Goal: Task Accomplishment & Management: Use online tool/utility

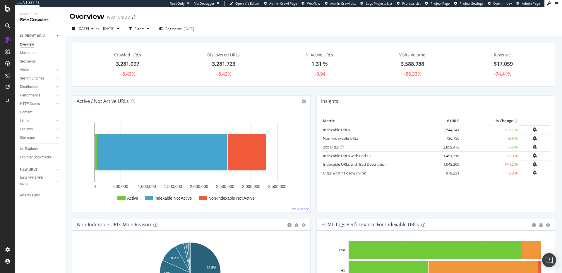
click at [347, 137] on link "Non-Indexable URLs" at bounding box center [341, 138] width 36 height 5
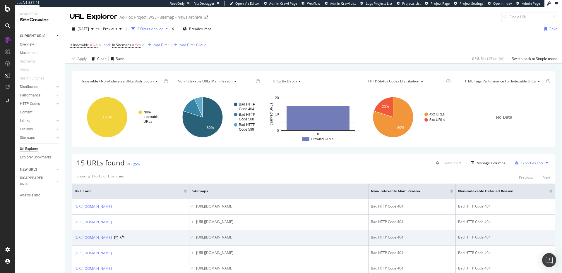
scroll to position [192, 0]
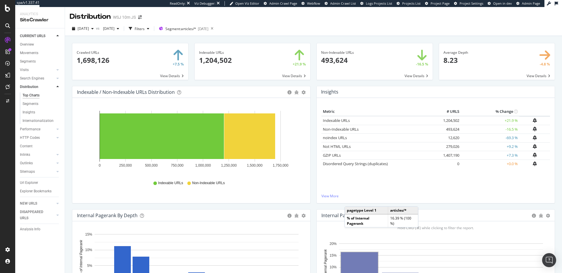
scroll to position [26, 0]
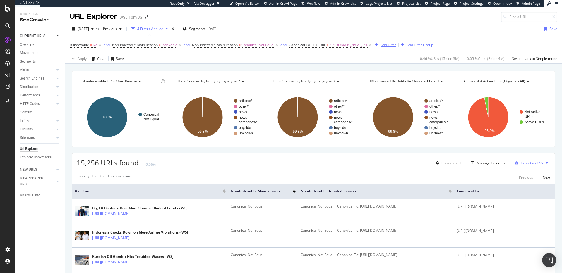
click at [384, 45] on div "Add Filter" at bounding box center [388, 44] width 16 height 5
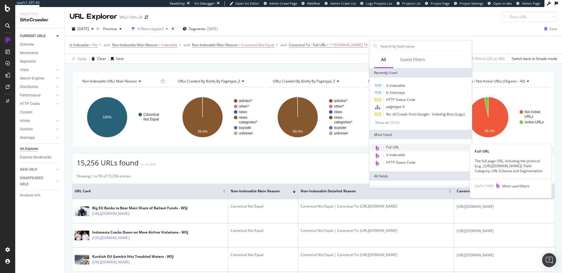
click at [399, 146] on div "Full URL" at bounding box center [420, 148] width 100 height 8
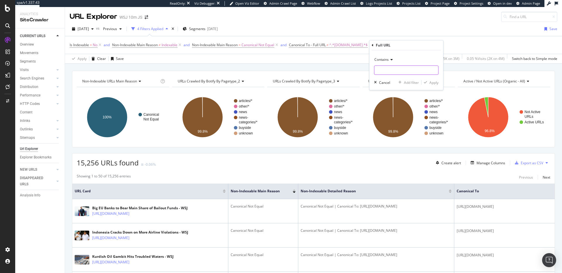
click at [397, 71] on input "text" at bounding box center [406, 70] width 64 height 9
type input "?"
click at [426, 81] on icon "button" at bounding box center [425, 83] width 3 height 4
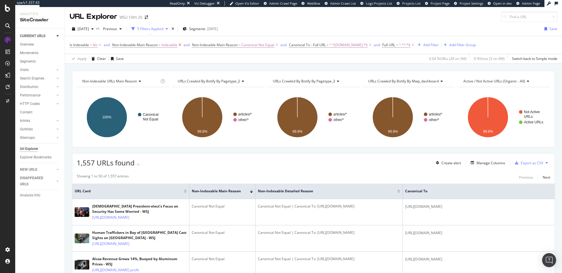
click at [180, 45] on icon at bounding box center [179, 45] width 5 height 6
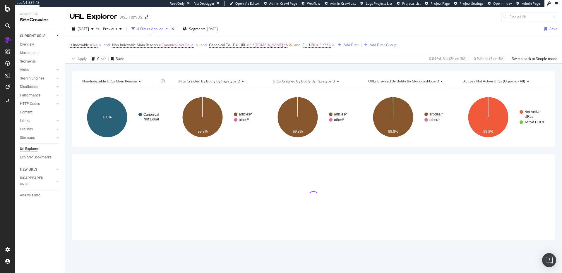
click at [288, 45] on icon at bounding box center [290, 45] width 5 height 6
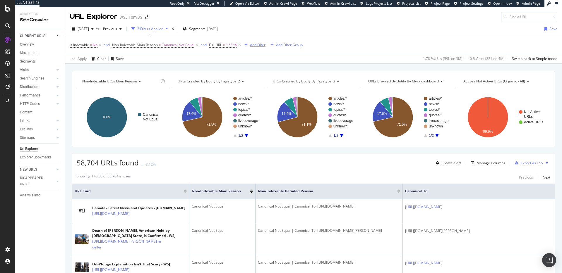
click at [254, 45] on div "Add Filter" at bounding box center [258, 44] width 16 height 5
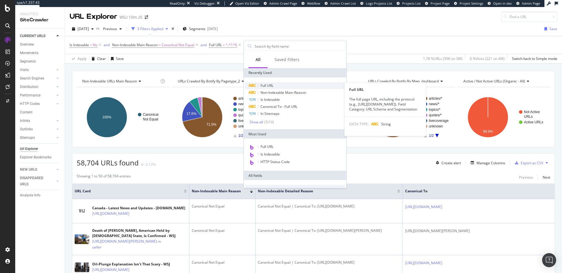
click at [275, 83] on div "Full URL" at bounding box center [295, 85] width 100 height 7
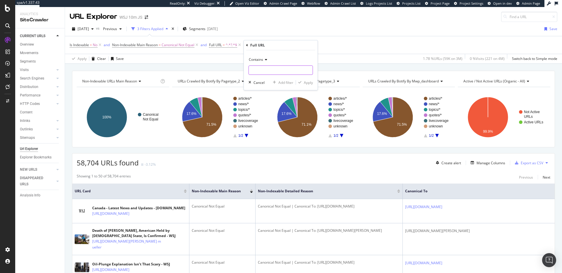
click at [278, 70] on input "text" at bounding box center [281, 70] width 64 height 9
click at [261, 58] on span "Contains" at bounding box center [256, 59] width 14 height 5
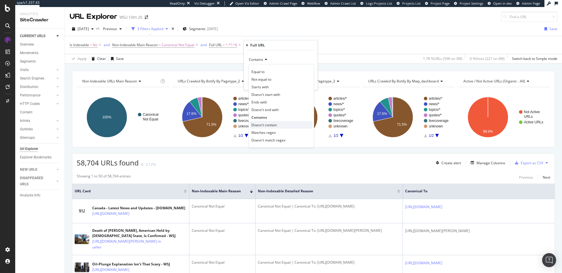
click at [268, 124] on span "Doesn't contain" at bounding box center [263, 125] width 25 height 5
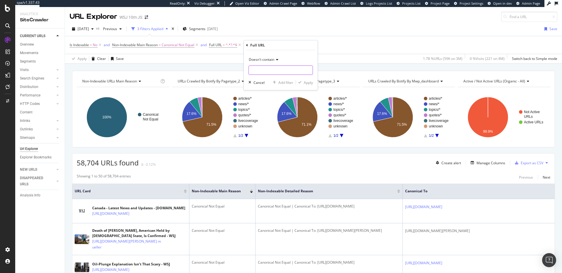
click at [275, 68] on input "text" at bounding box center [281, 70] width 64 height 9
click at [258, 72] on input "onlkine.wsj.com" at bounding box center [276, 70] width 55 height 9
type input "online.wsj.com"
click at [306, 84] on div "Apply" at bounding box center [308, 82] width 9 height 5
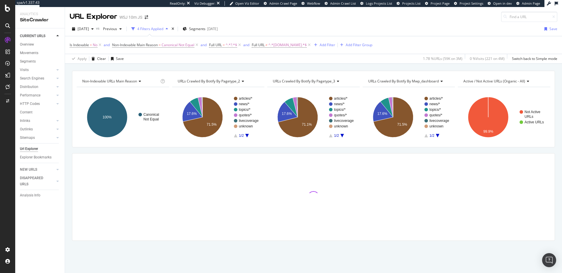
click at [353, 65] on div "Non-Indexable URLs Main Reason Chart (by Value) Table Expand Export as CSV Expo…" at bounding box center [313, 71] width 497 height 14
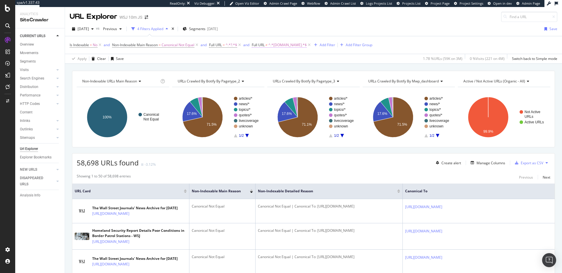
click at [259, 45] on span "Full URL" at bounding box center [258, 44] width 13 height 5
click at [269, 57] on span "Doesn't contain" at bounding box center [270, 58] width 25 height 5
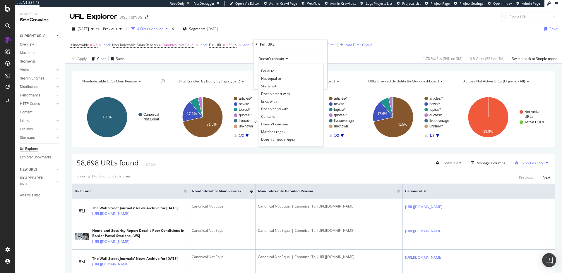
click at [257, 44] on div "Full URL" at bounding box center [290, 44] width 69 height 10
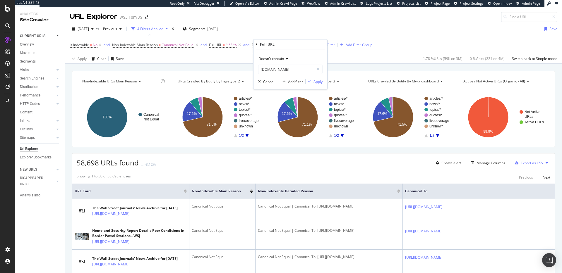
click at [256, 44] on icon at bounding box center [257, 45] width 2 height 4
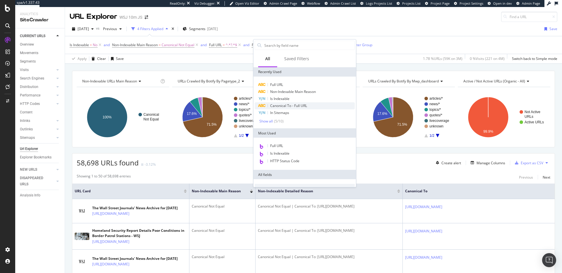
click at [290, 104] on span "Canonical To - Full URL" at bounding box center [288, 105] width 37 height 5
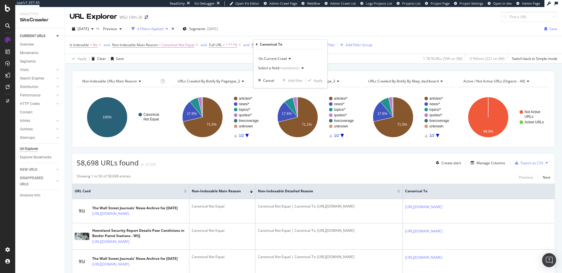
click at [300, 68] on div "button" at bounding box center [302, 68] width 7 height 4
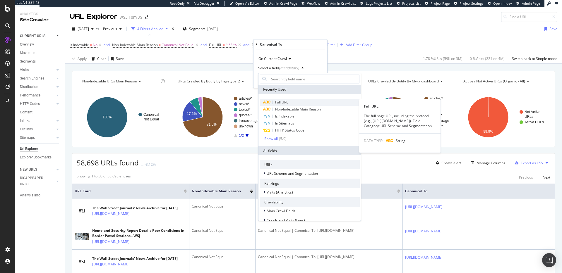
click at [292, 100] on div "Full URL" at bounding box center [309, 102] width 100 height 7
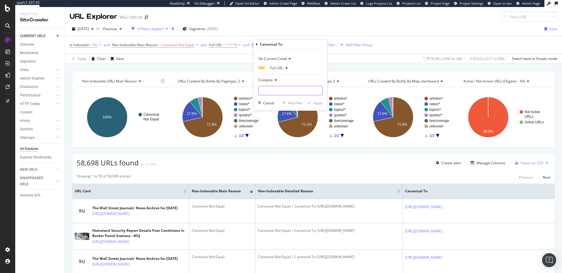
click at [294, 87] on input "text" at bounding box center [290, 90] width 64 height 9
click at [272, 80] on span "Contains" at bounding box center [265, 80] width 14 height 5
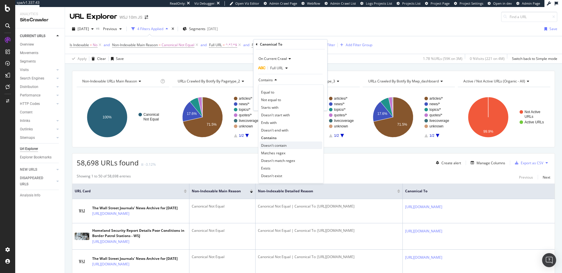
click at [278, 145] on span "Doesn't contain" at bounding box center [273, 145] width 25 height 5
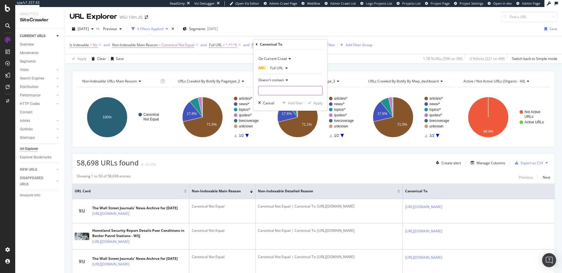
click at [291, 90] on input "text" at bounding box center [290, 90] width 64 height 9
drag, startPoint x: 268, startPoint y: 91, endPoint x: 274, endPoint y: 88, distance: 7.1
click at [268, 91] on input "onlkine.wsj.com" at bounding box center [285, 90] width 55 height 9
type input "online.wsj.com"
click at [314, 104] on div "Apply" at bounding box center [317, 103] width 9 height 5
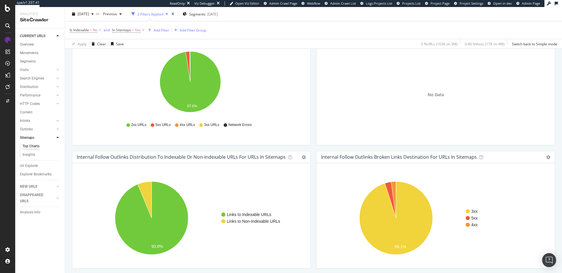
scroll to position [329, 0]
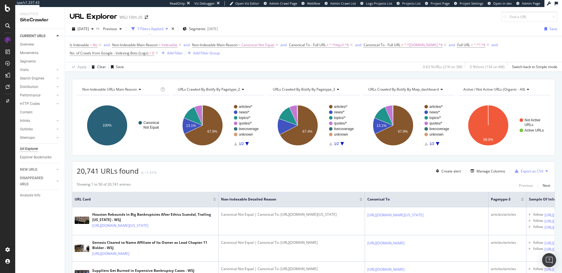
click at [319, 88] on span "URLs Crawled By Botify By pagetype_3" at bounding box center [304, 89] width 62 height 5
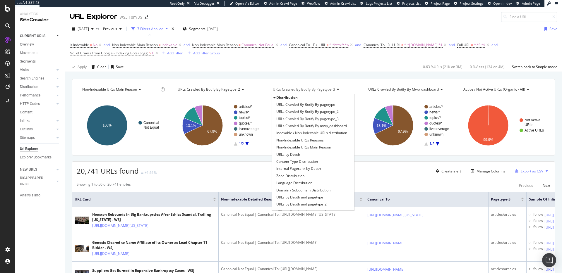
click at [319, 88] on span "URLs Crawled By Botify By pagetype_3" at bounding box center [304, 89] width 62 height 5
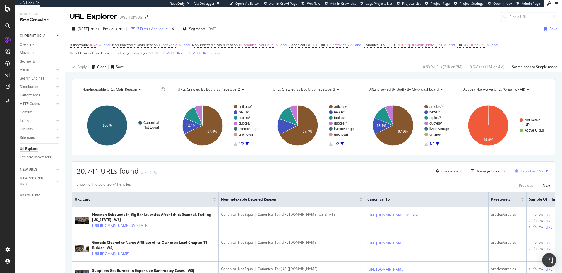
click at [259, 57] on div "Is Indexable = No and Non-Indexable Main Reason ≠ Indexable and Non-Indexable M…" at bounding box center [313, 49] width 487 height 16
click at [212, 25] on div "Segments 2025-06-25" at bounding box center [200, 29] width 35 height 9
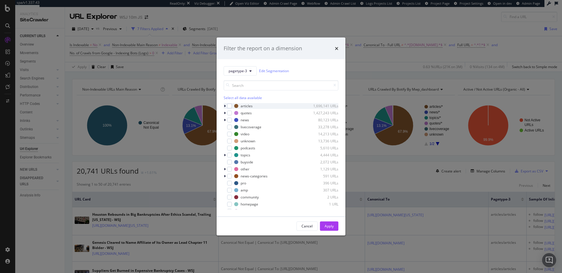
click at [226, 106] on div "modal" at bounding box center [225, 106] width 4 height 6
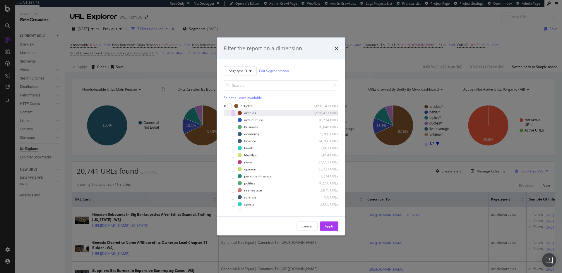
click at [234, 113] on div "modal" at bounding box center [232, 113] width 5 height 5
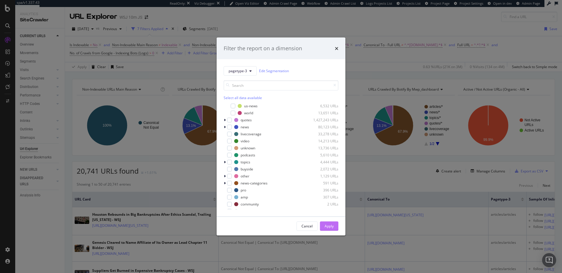
click at [331, 225] on div "Apply" at bounding box center [328, 226] width 9 height 5
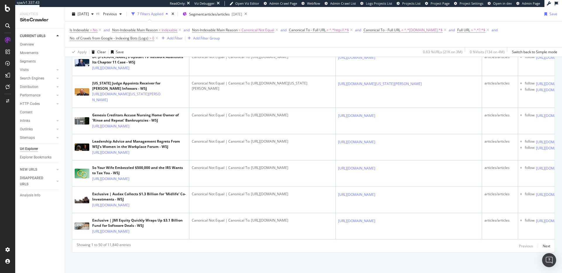
scroll to position [1681, 0]
click at [242, 14] on div "[DATE]" at bounding box center [236, 14] width 11 height 5
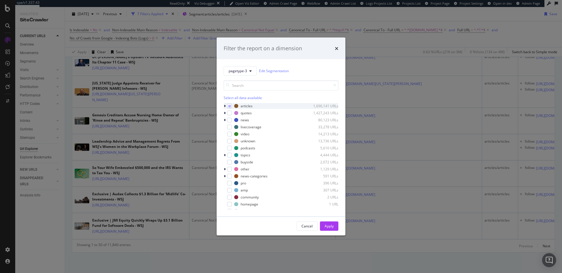
click at [225, 107] on icon "modal" at bounding box center [225, 106] width 2 height 4
click at [225, 106] on icon "modal" at bounding box center [224, 106] width 2 height 4
click at [228, 106] on div "modal" at bounding box center [229, 106] width 5 height 5
click at [229, 107] on icon "modal" at bounding box center [229, 105] width 3 height 3
click at [226, 119] on div "modal" at bounding box center [225, 120] width 4 height 6
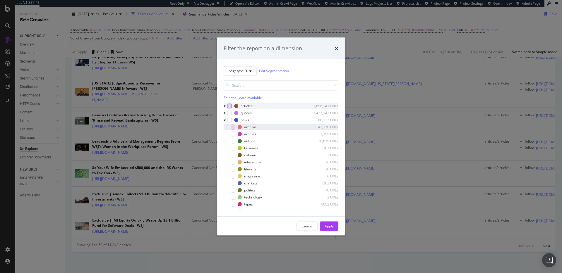
click at [235, 128] on div "modal" at bounding box center [232, 127] width 5 height 5
click at [325, 226] on div "Apply" at bounding box center [328, 226] width 9 height 5
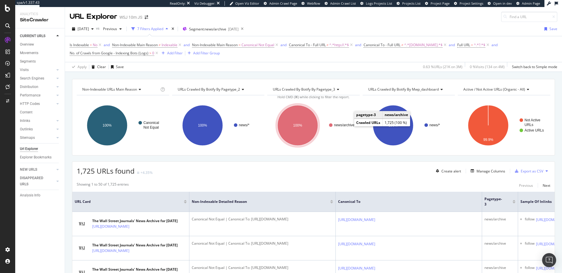
scroll to position [71, 0]
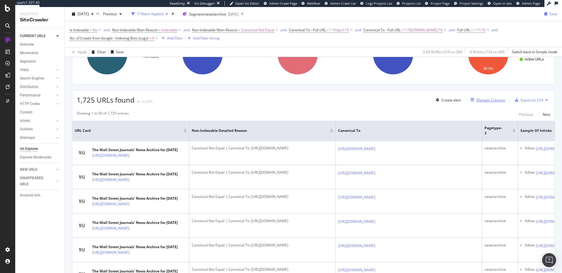
click at [485, 99] on div "Manage Columns" at bounding box center [490, 100] width 29 height 5
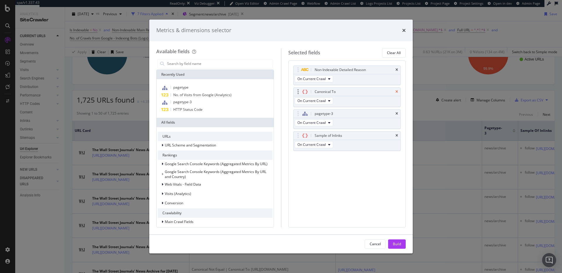
click at [395, 92] on icon "times" at bounding box center [396, 92] width 3 height 4
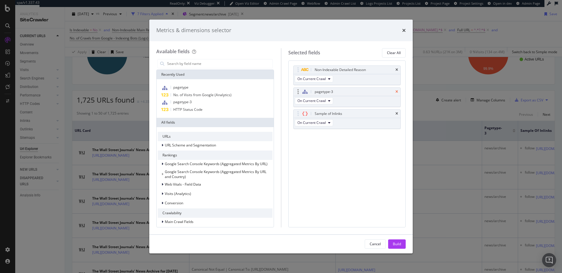
click at [396, 93] on icon "times" at bounding box center [396, 92] width 3 height 4
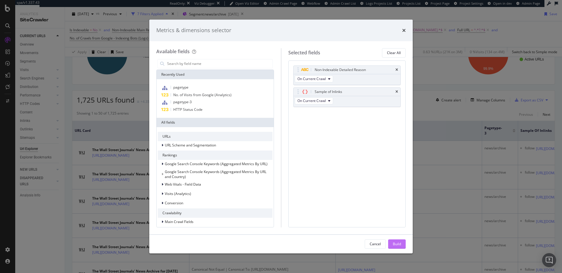
click at [395, 245] on div "Build" at bounding box center [397, 244] width 8 height 5
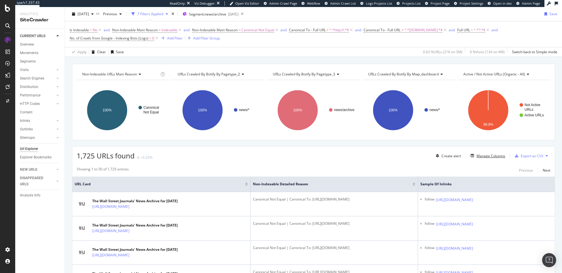
scroll to position [36, 0]
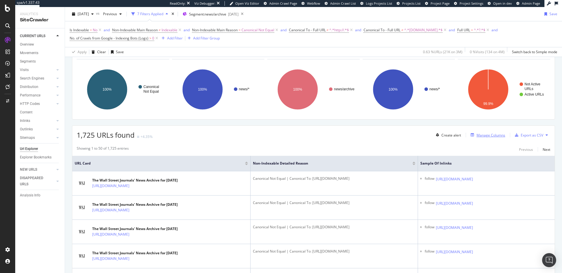
click at [494, 133] on div "Manage Columns" at bounding box center [490, 135] width 29 height 5
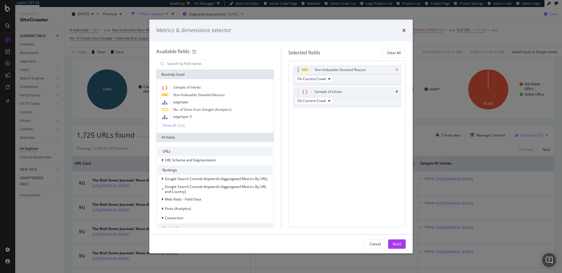
click at [396, 70] on icon "times" at bounding box center [396, 70] width 3 height 4
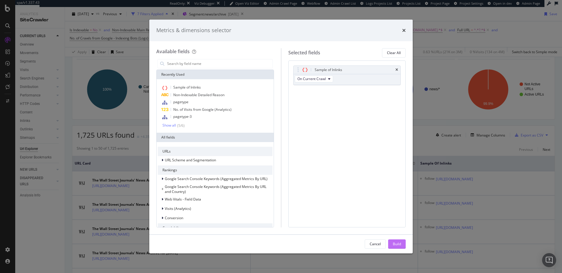
click at [402, 242] on button "Build" at bounding box center [397, 244] width 18 height 9
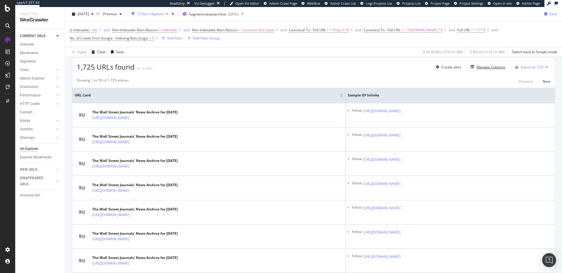
scroll to position [96, 0]
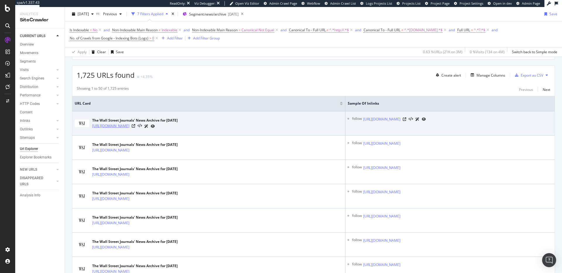
click at [129, 129] on link "https://www.wsj.com/news/archive/2025/03/21?page=1" at bounding box center [110, 126] width 37 height 6
click at [135, 126] on icon at bounding box center [134, 126] width 4 height 4
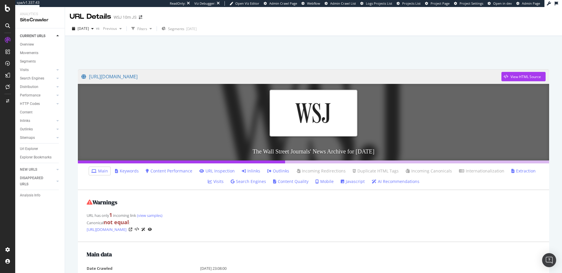
click at [244, 171] on link "Inlinks" at bounding box center [251, 171] width 18 height 6
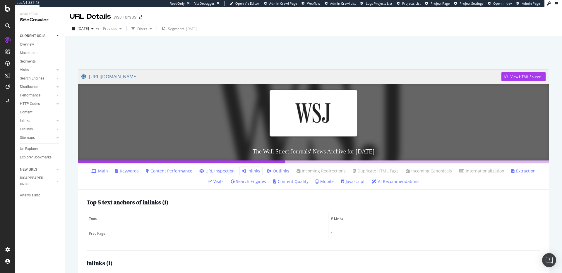
scroll to position [44, 0]
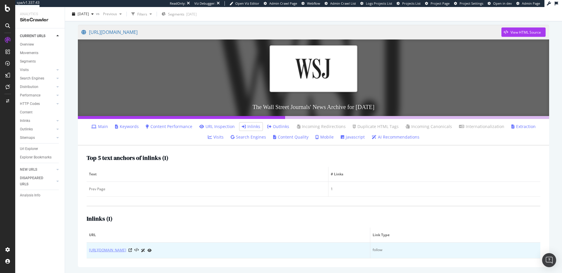
click at [126, 250] on link "[URL][DOMAIN_NAME]" at bounding box center [107, 250] width 37 height 6
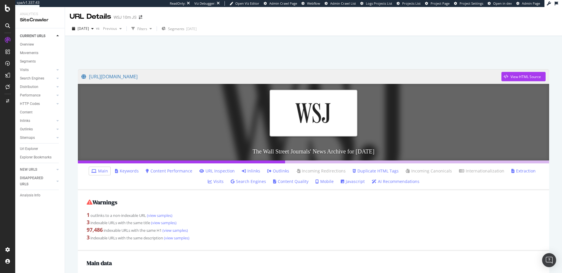
click at [269, 170] on link "Outlinks" at bounding box center [278, 171] width 22 height 6
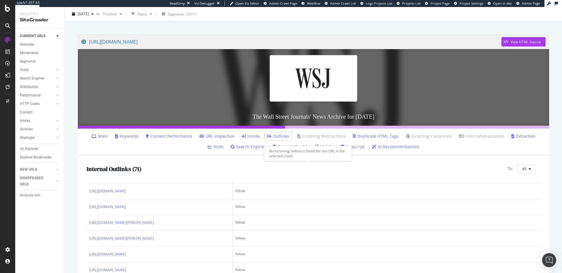
scroll to position [5, 0]
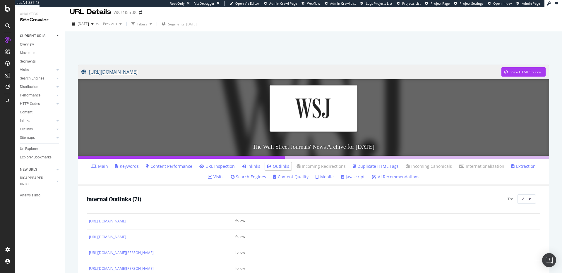
click at [187, 72] on link "https://www.wsj.com/news/archive/2025/03/21?page=2" at bounding box center [291, 72] width 420 height 15
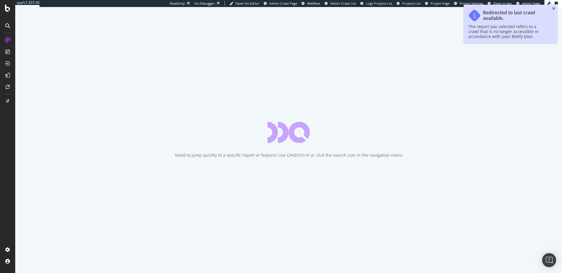
click at [553, 9] on icon "close toast" at bounding box center [553, 9] width 3 height 4
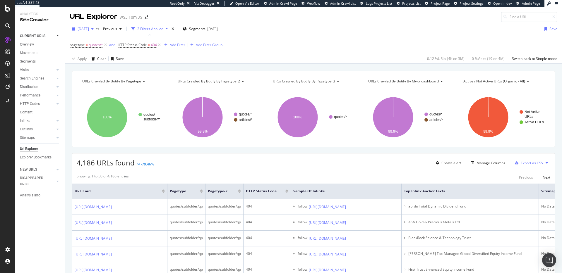
click at [89, 29] on span "[DATE]" at bounding box center [83, 28] width 11 height 5
click at [102, 73] on div "[DATE]" at bounding box center [100, 75] width 45 height 5
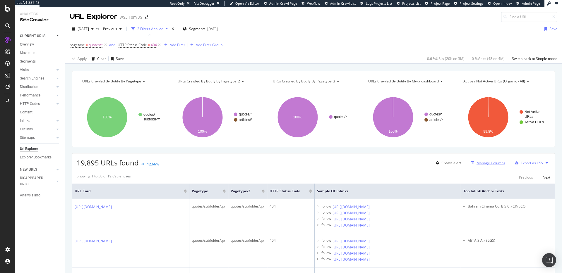
click at [482, 163] on div "Manage Columns" at bounding box center [490, 163] width 29 height 5
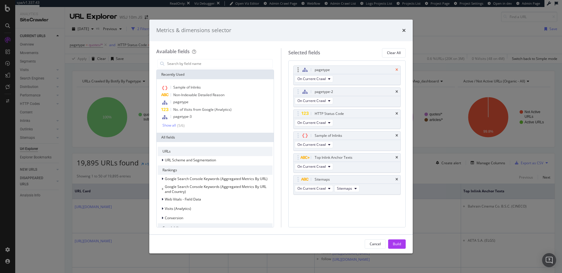
click at [396, 70] on icon "times" at bounding box center [396, 70] width 3 height 4
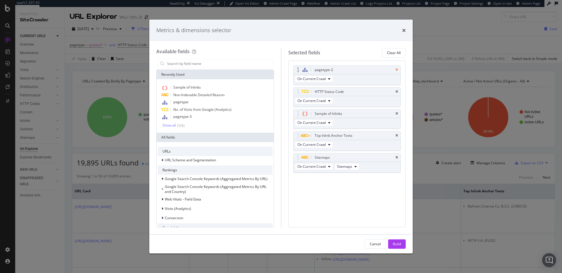
click at [397, 70] on icon "times" at bounding box center [396, 70] width 3 height 4
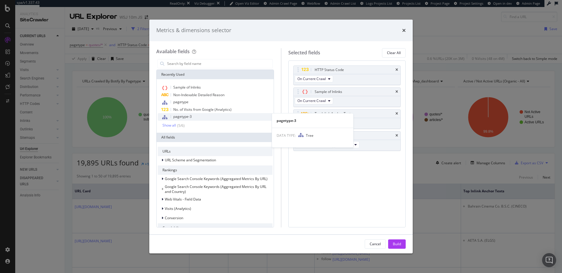
click at [192, 117] on div "pagetype-3" at bounding box center [215, 117] width 115 height 8
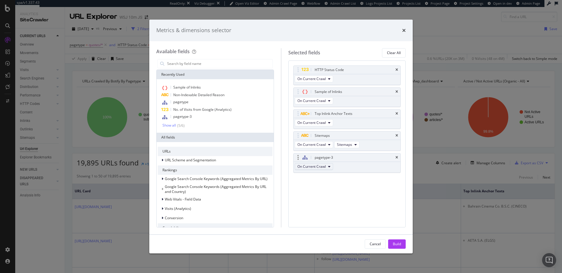
click at [329, 165] on icon "modal" at bounding box center [329, 167] width 2 height 4
drag, startPoint x: 329, startPoint y: 165, endPoint x: 366, endPoint y: 177, distance: 38.6
click at [329, 165] on icon "modal" at bounding box center [329, 167] width 2 height 4
click at [198, 62] on input "modal" at bounding box center [219, 63] width 106 height 9
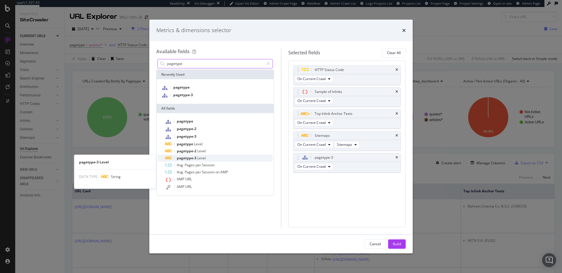
type input "pagetype"
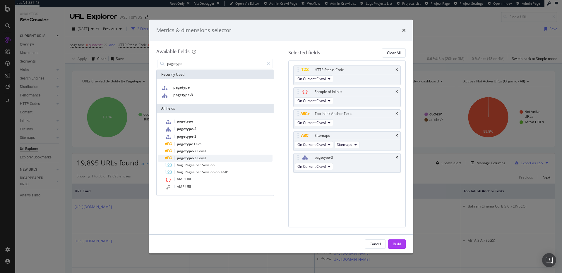
click at [204, 157] on span "Level" at bounding box center [201, 158] width 8 height 5
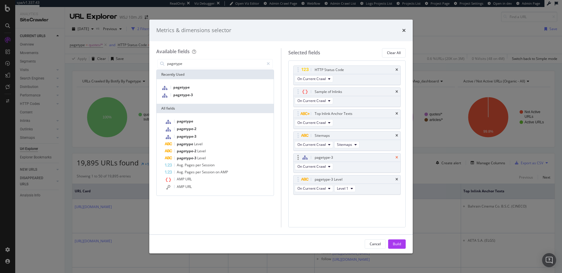
click at [396, 157] on icon "times" at bounding box center [396, 158] width 3 height 4
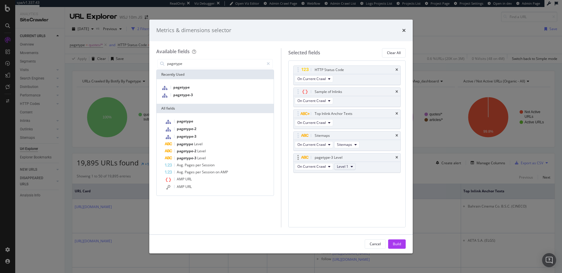
click at [348, 165] on button "Level 1" at bounding box center [344, 166] width 21 height 7
click at [350, 184] on div "Level 2" at bounding box center [344, 188] width 21 height 8
click at [396, 244] on div "Build" at bounding box center [397, 244] width 8 height 5
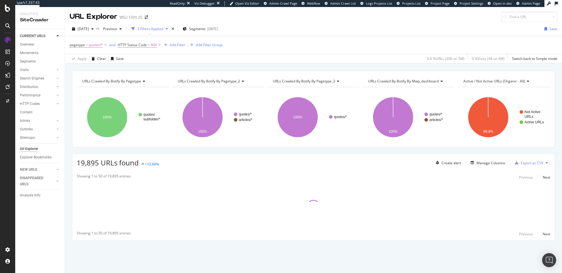
click at [335, 80] on span "URLs Crawled By Botify By pagetype_3" at bounding box center [304, 81] width 62 height 5
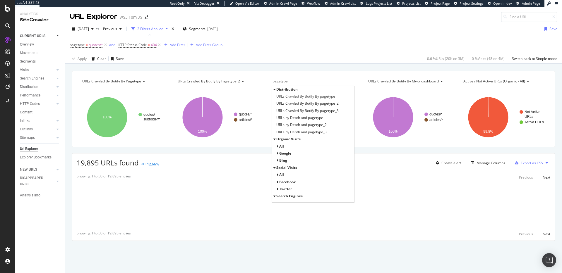
type input "pagetype"
click at [346, 45] on div "pagetype = quotes/* and HTTP Status Code = 404 Add Filter Add Filter Group" at bounding box center [313, 45] width 487 height 18
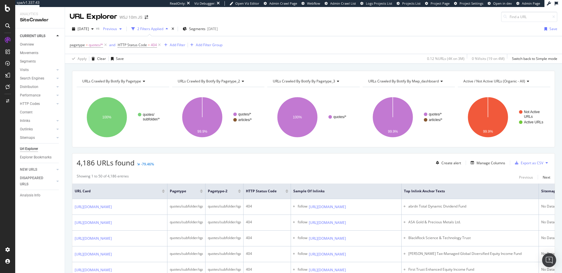
click at [117, 30] on span "Previous" at bounding box center [109, 28] width 16 height 5
click at [136, 68] on div "2025 Sep. 6th 3.3M URLs" at bounding box center [150, 71] width 83 height 8
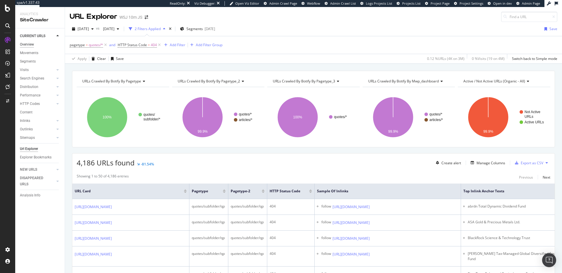
click at [30, 45] on div "Overview" at bounding box center [27, 45] width 14 height 6
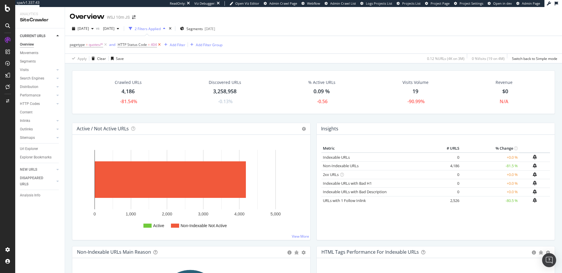
click at [159, 45] on icon at bounding box center [159, 45] width 5 height 6
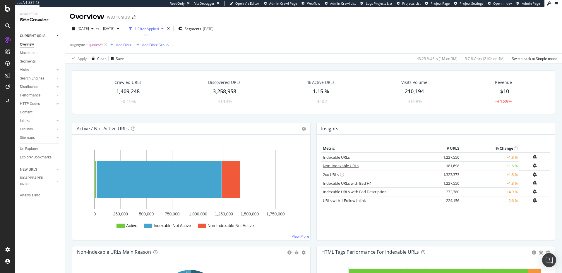
click at [335, 167] on link "Non-Indexable URLs" at bounding box center [341, 165] width 36 height 5
click at [330, 159] on link "Indexable URLs" at bounding box center [336, 157] width 27 height 5
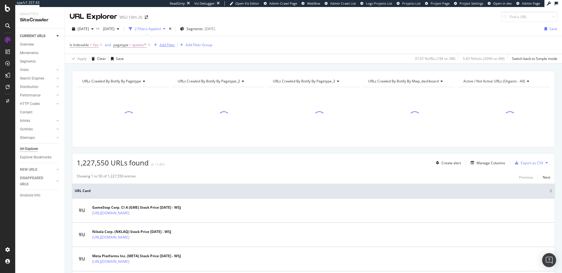
click at [167, 47] on div "Add Filter" at bounding box center [167, 44] width 16 height 5
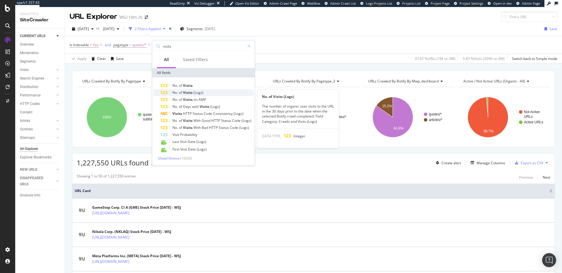
type input "visits"
click at [192, 92] on span "Visits" at bounding box center [188, 92] width 11 height 5
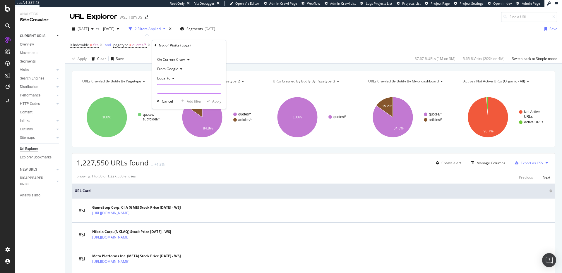
click at [178, 89] on input "number" at bounding box center [189, 88] width 64 height 9
type input "0"
click at [172, 77] on icon at bounding box center [172, 79] width 4 height 4
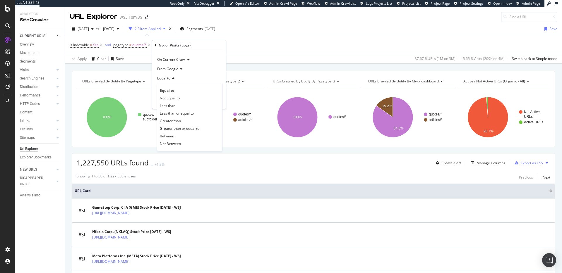
click at [179, 121] on span "Greater than" at bounding box center [170, 120] width 21 height 5
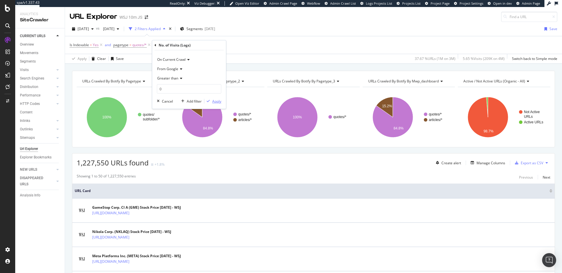
click at [215, 103] on div "Apply" at bounding box center [216, 101] width 9 height 5
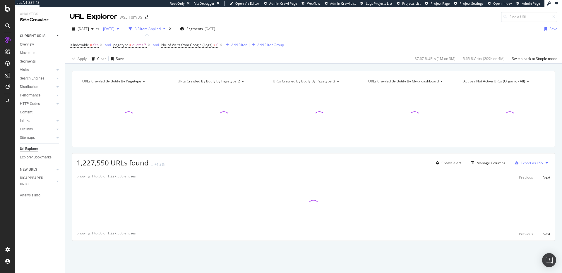
click at [114, 30] on span "2025 Sep. 6th" at bounding box center [108, 28] width 14 height 5
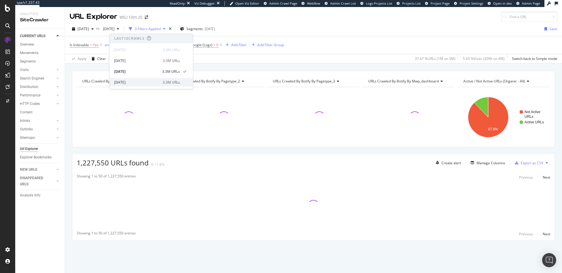
click at [149, 83] on div "2025 Aug. 30th" at bounding box center [136, 82] width 45 height 5
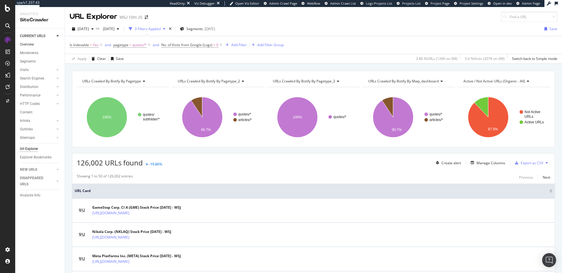
click at [37, 44] on link "Overview" at bounding box center [40, 45] width 41 height 6
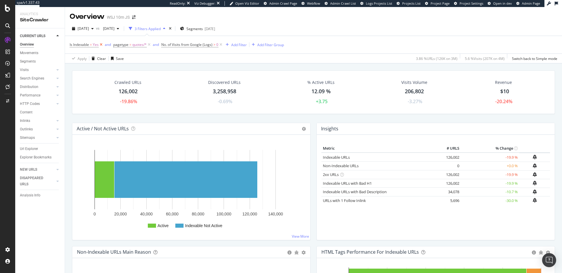
click at [102, 45] on icon at bounding box center [101, 45] width 5 height 6
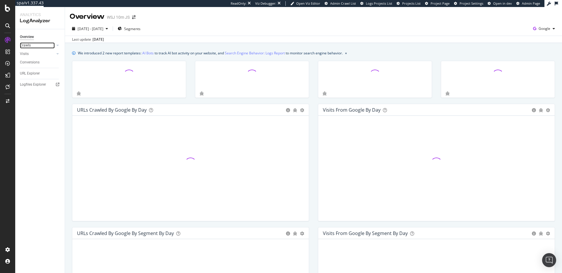
click at [37, 47] on link "Crawls" at bounding box center [37, 45] width 35 height 6
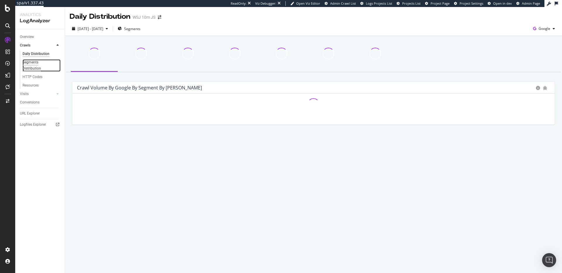
click at [34, 66] on div "Segments Distribution" at bounding box center [39, 65] width 32 height 12
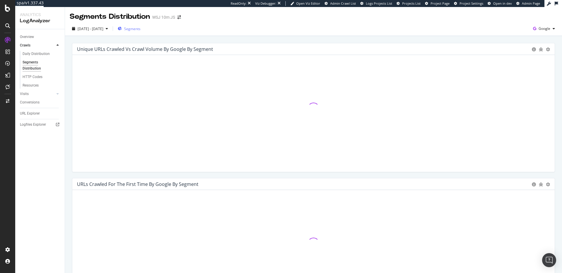
click at [140, 27] on span "Segments" at bounding box center [132, 28] width 16 height 5
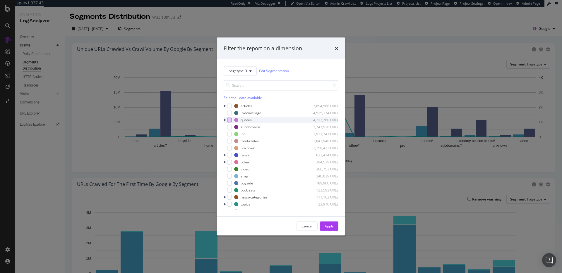
click at [230, 121] on div "modal" at bounding box center [229, 120] width 5 height 5
click at [335, 225] on button "Apply" at bounding box center [329, 225] width 18 height 9
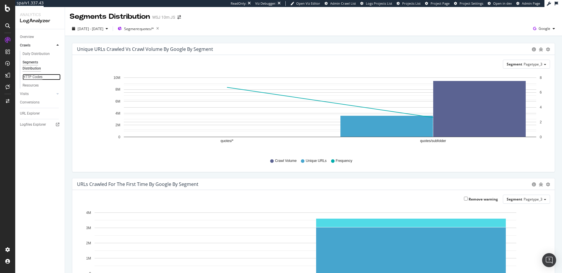
click at [33, 78] on div "HTTP Codes" at bounding box center [33, 77] width 20 height 6
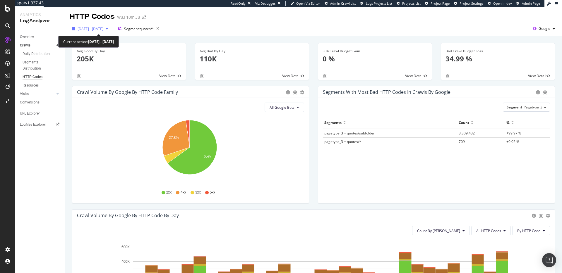
click at [103, 30] on span "[DATE] - [DATE]" at bounding box center [91, 28] width 26 height 5
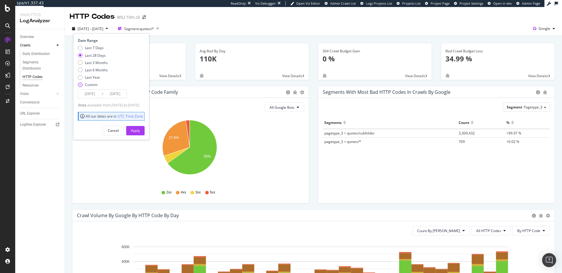
click at [80, 85] on div "Custom" at bounding box center [80, 84] width 5 height 5
click at [87, 94] on input "[DATE]" at bounding box center [89, 94] width 23 height 8
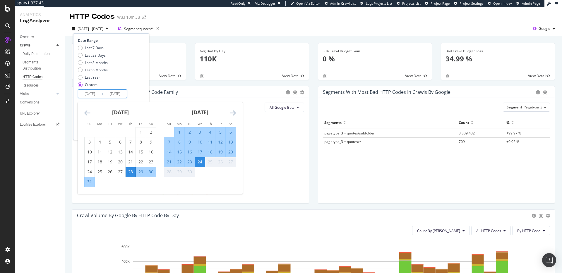
click at [168, 142] on div "7" at bounding box center [169, 142] width 10 height 6
type input "[DATE]"
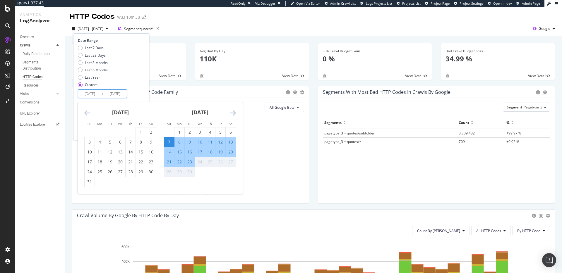
click at [230, 152] on div "20" at bounding box center [231, 152] width 10 height 6
type input "[DATE]"
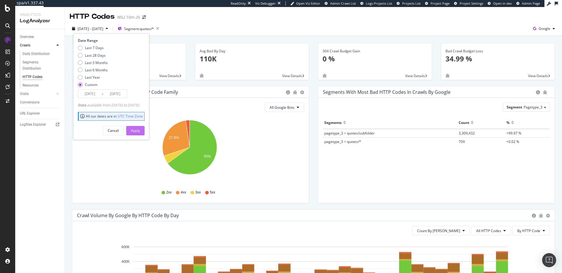
click at [140, 130] on div "Apply" at bounding box center [135, 130] width 9 height 5
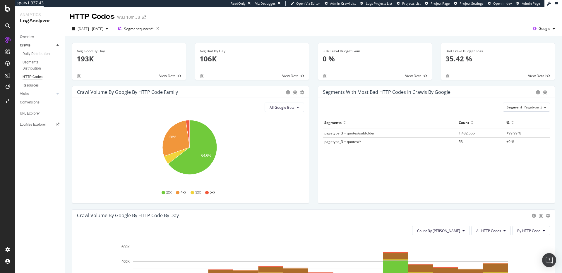
click at [539, 73] on span "View Details" at bounding box center [538, 75] width 20 height 5
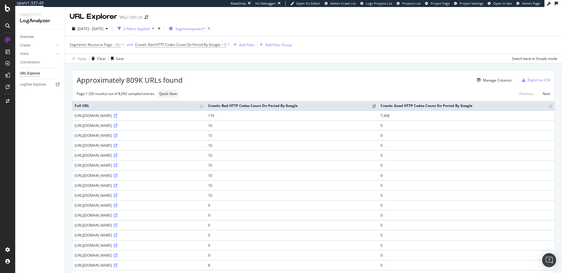
click at [195, 26] on span "Segment: quotes/*" at bounding box center [190, 28] width 30 height 5
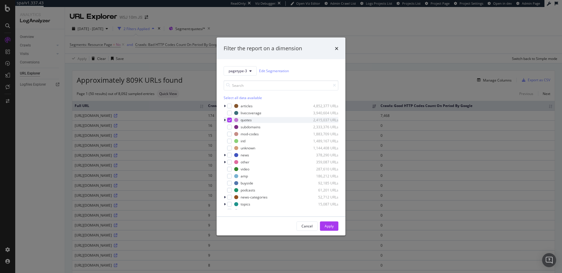
click at [225, 121] on icon "modal" at bounding box center [225, 120] width 2 height 4
click at [233, 134] on icon "modal" at bounding box center [233, 132] width 3 height 3
click at [231, 120] on div "modal" at bounding box center [229, 120] width 5 height 5
click at [230, 120] on icon "modal" at bounding box center [229, 119] width 3 height 3
click at [235, 125] on div "modal" at bounding box center [232, 125] width 5 height 5
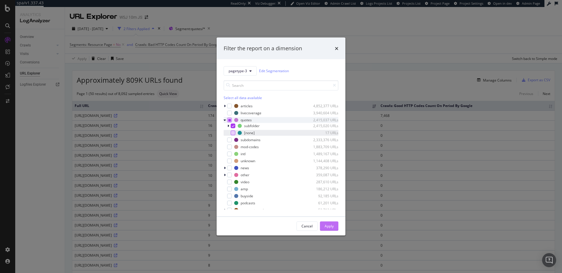
click at [333, 226] on div "Apply" at bounding box center [328, 226] width 9 height 5
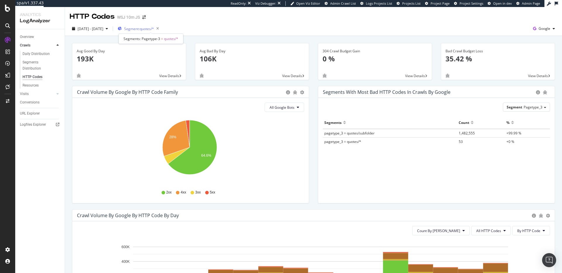
click at [154, 28] on span "Segment: quotes/*" at bounding box center [139, 28] width 30 height 5
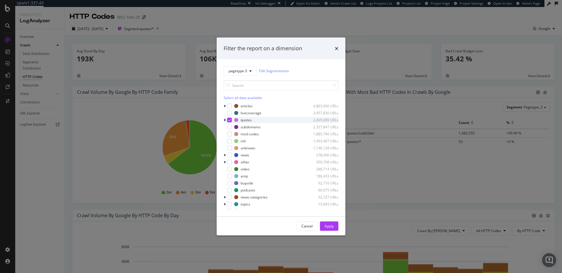
click at [224, 121] on icon "modal" at bounding box center [225, 120] width 2 height 4
click at [233, 126] on icon "modal" at bounding box center [233, 125] width 3 height 3
click at [233, 127] on div "modal" at bounding box center [232, 125] width 5 height 5
click at [232, 133] on icon "modal" at bounding box center [233, 132] width 3 height 3
click at [330, 226] on div "Apply" at bounding box center [328, 226] width 9 height 5
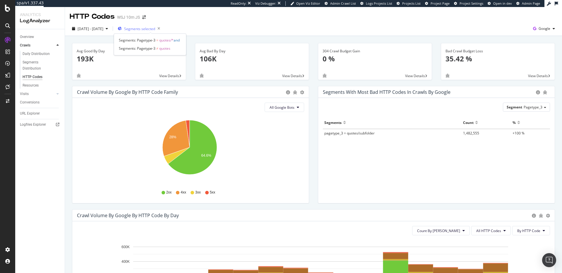
click at [149, 28] on span "Segments selected" at bounding box center [139, 28] width 31 height 5
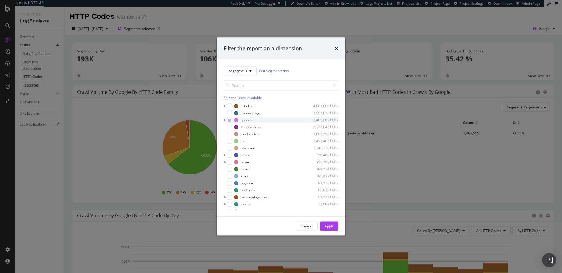
click at [223, 120] on div "modal" at bounding box center [225, 120] width 4 height 6
click at [322, 16] on div "Filter the report on a dimension pagetype-3 Edit Segmentation Select all data a…" at bounding box center [281, 136] width 562 height 273
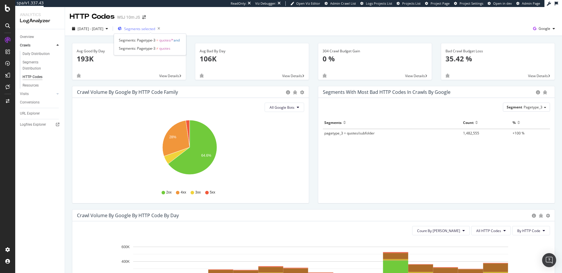
click at [155, 29] on span "Segments selected" at bounding box center [139, 28] width 31 height 5
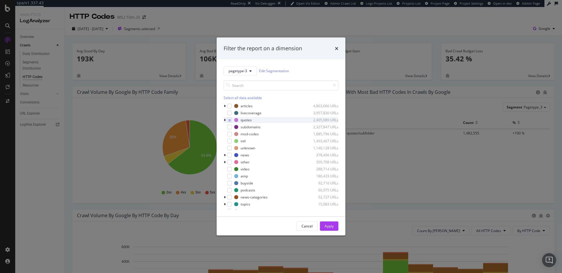
click at [224, 120] on icon "modal" at bounding box center [225, 120] width 2 height 4
click at [233, 126] on icon "modal" at bounding box center [233, 125] width 3 height 3
click at [233, 126] on div "modal" at bounding box center [232, 125] width 5 height 5
click at [334, 226] on button "Apply" at bounding box center [329, 225] width 18 height 9
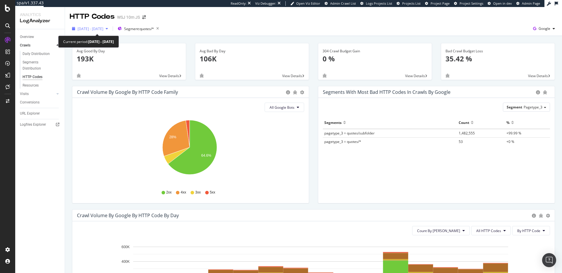
click at [99, 30] on span "[DATE] - [DATE]" at bounding box center [91, 28] width 26 height 5
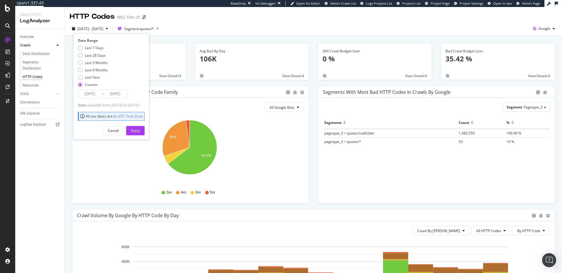
click at [94, 94] on input "[DATE]" at bounding box center [89, 94] width 23 height 8
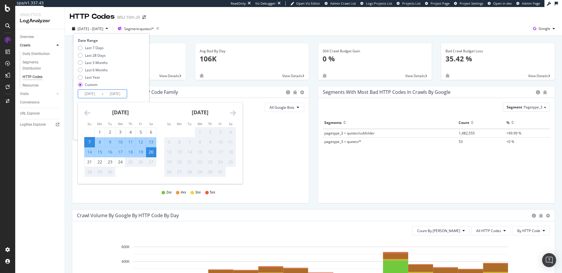
click at [86, 112] on icon "Move backward to switch to the previous month." at bounding box center [87, 112] width 6 height 7
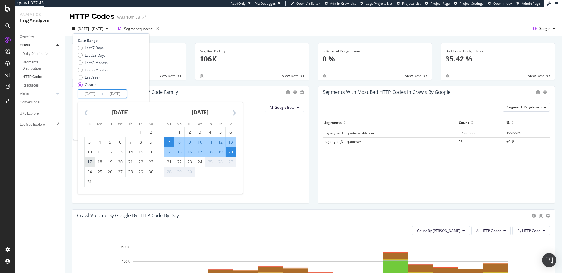
click at [90, 165] on div "17" at bounding box center [90, 162] width 10 height 6
type input "[DATE]"
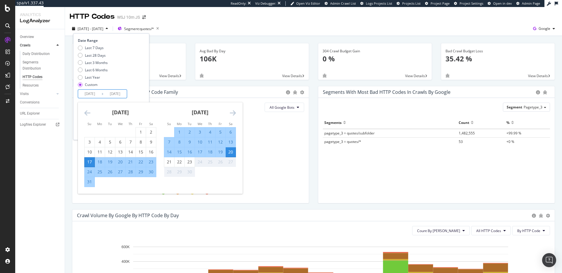
click at [149, 174] on div "30" at bounding box center [151, 172] width 10 height 6
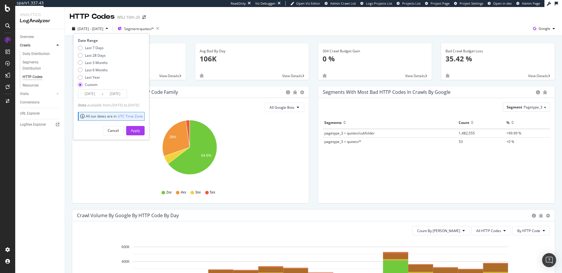
type input "[DATE]"
click at [140, 131] on div "Apply" at bounding box center [135, 130] width 9 height 5
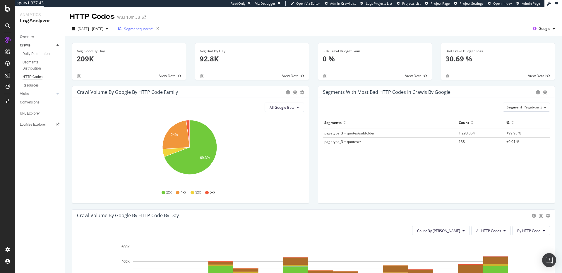
click at [157, 26] on div "Segment: quotes/*" at bounding box center [140, 29] width 44 height 8
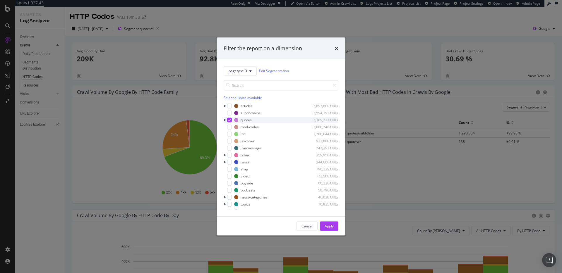
click at [226, 121] on div "modal" at bounding box center [225, 120] width 4 height 6
click at [228, 121] on div "modal" at bounding box center [229, 120] width 5 height 5
click at [232, 126] on div "modal" at bounding box center [232, 125] width 5 height 5
drag, startPoint x: 328, startPoint y: 227, endPoint x: 331, endPoint y: 223, distance: 5.9
click at [328, 227] on div "Apply" at bounding box center [328, 226] width 9 height 5
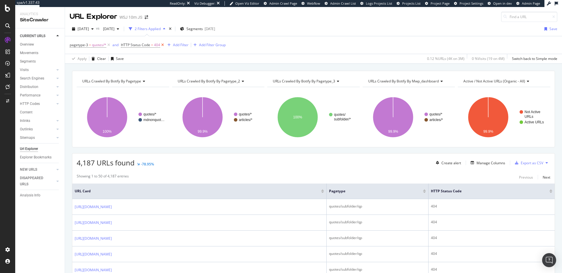
click at [163, 45] on icon at bounding box center [162, 45] width 5 height 6
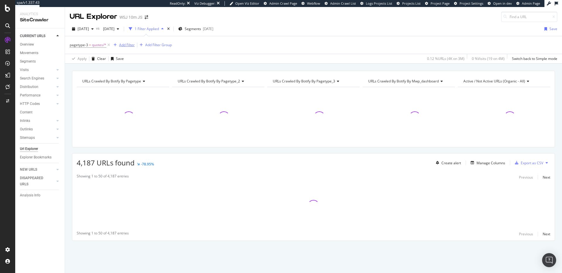
click at [111, 46] on div "button" at bounding box center [115, 45] width 8 height 4
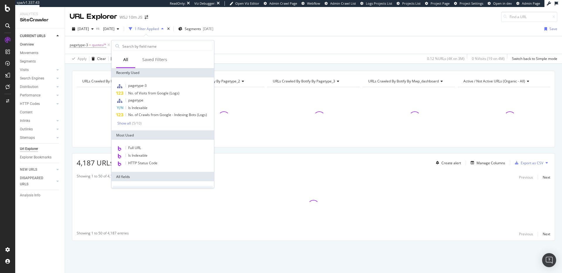
click at [38, 45] on link "Overview" at bounding box center [40, 45] width 41 height 6
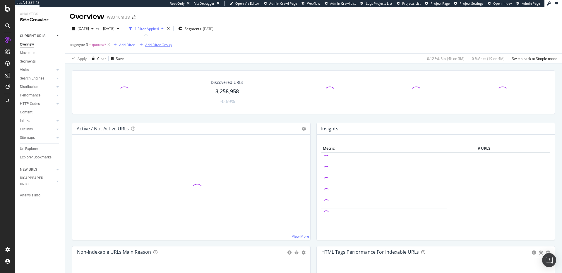
drag, startPoint x: 111, startPoint y: 44, endPoint x: 118, endPoint y: 44, distance: 7.9
click at [111, 44] on icon at bounding box center [108, 45] width 5 height 6
click at [182, 29] on span "Segments" at bounding box center [173, 28] width 16 height 5
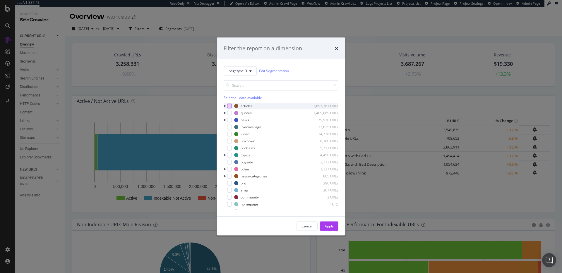
click at [230, 105] on div "modal" at bounding box center [229, 106] width 5 height 5
click at [229, 106] on icon "modal" at bounding box center [229, 105] width 3 height 3
click at [226, 119] on div "modal" at bounding box center [225, 120] width 4 height 6
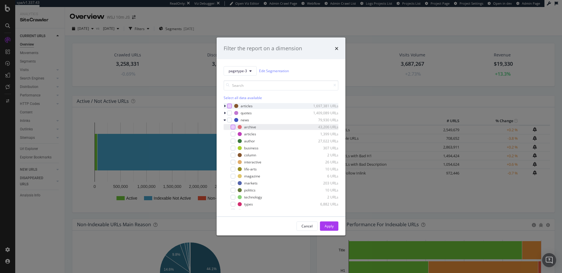
click at [233, 127] on div "modal" at bounding box center [232, 127] width 5 height 5
click at [329, 226] on div "Apply" at bounding box center [328, 226] width 9 height 5
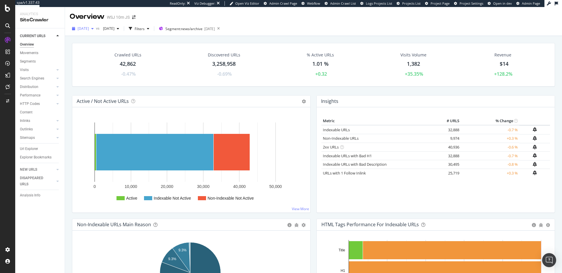
click at [89, 27] on span "[DATE]" at bounding box center [83, 28] width 11 height 5
click at [204, 4] on div "Viz Debugger:" at bounding box center [204, 3] width 21 height 5
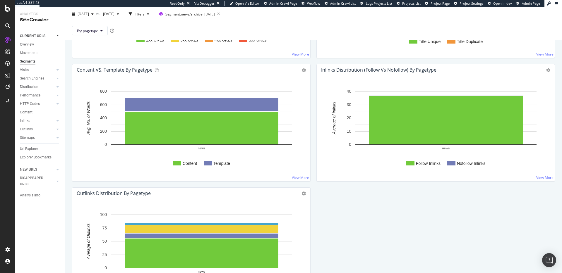
scroll to position [646, 0]
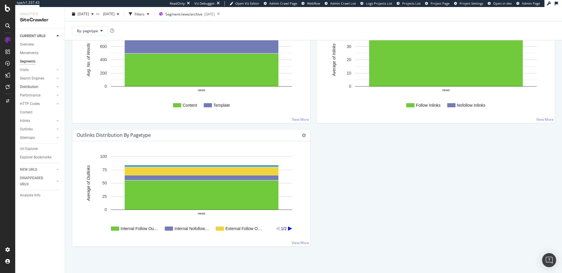
click at [41, 86] on link "Distribution" at bounding box center [37, 87] width 35 height 6
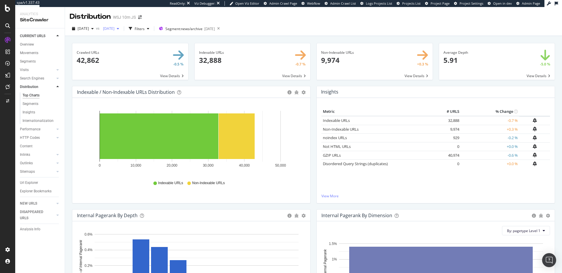
click at [114, 30] on span "[DATE]" at bounding box center [108, 28] width 14 height 5
click at [152, 73] on div "[DATE]" at bounding box center [136, 72] width 45 height 5
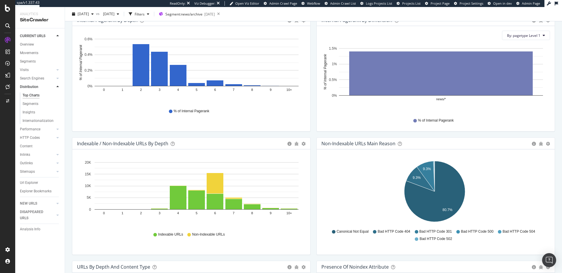
scroll to position [259, 0]
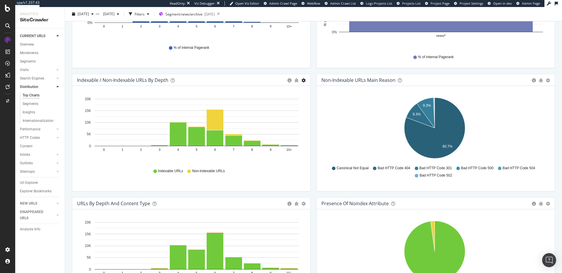
click at [301, 79] on icon "gear" at bounding box center [303, 80] width 4 height 4
click at [286, 110] on span "Table" at bounding box center [283, 113] width 53 height 8
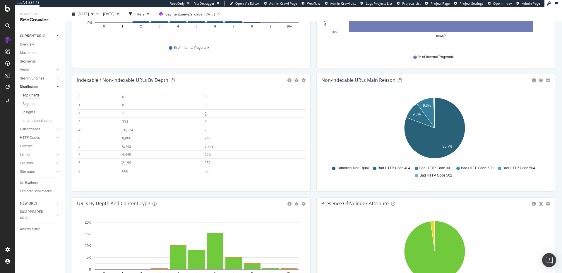
scroll to position [26, 0]
click at [202, 13] on span "Segment: news/archive" at bounding box center [183, 14] width 37 height 5
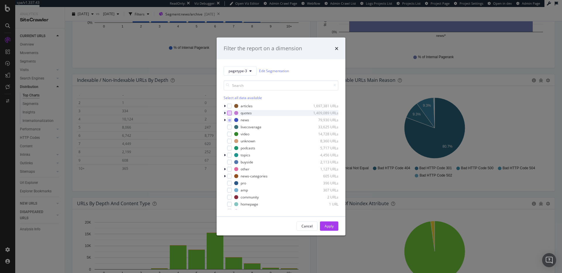
drag, startPoint x: 230, startPoint y: 105, endPoint x: 229, endPoint y: 113, distance: 8.2
click at [230, 105] on div "modal" at bounding box center [229, 106] width 5 height 5
click at [228, 121] on icon "modal" at bounding box center [229, 119] width 3 height 3
click at [229, 119] on icon "modal" at bounding box center [229, 119] width 3 height 3
drag, startPoint x: 332, startPoint y: 223, endPoint x: 335, endPoint y: 190, distance: 33.8
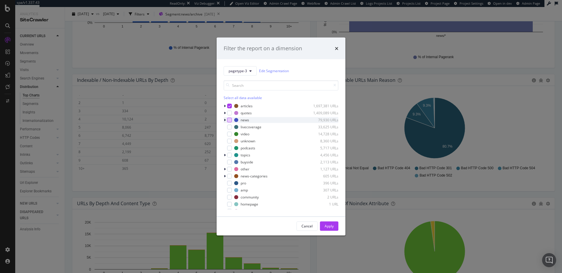
click at [332, 224] on div "Apply" at bounding box center [328, 226] width 9 height 5
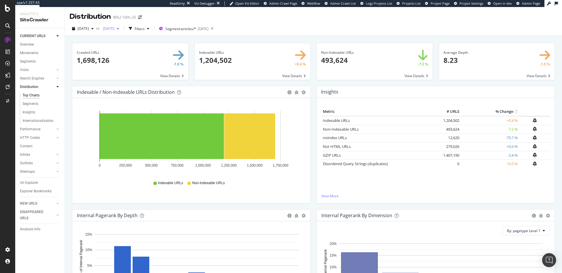
click at [114, 27] on span "2025 Aug. 9th" at bounding box center [108, 28] width 14 height 5
click at [142, 70] on div "2025 Aug. 2nd 3.3M URLs" at bounding box center [150, 74] width 83 height 8
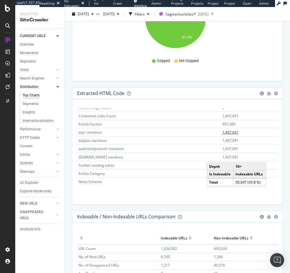
scroll to position [1851, 0]
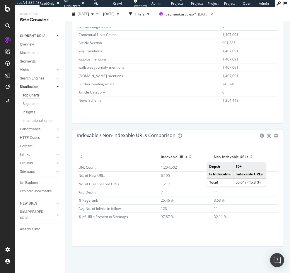
click at [281, 173] on div "Indexable / Non-Indexable URLs Comparison Export as CSV Add to Custom Report Ho…" at bounding box center [177, 190] width 216 height 123
click at [277, 155] on div "Hold CMD (⌘) while clicking to filter the report. Indexable URLs Non-Indexable …" at bounding box center [177, 193] width 210 height 105
click at [167, 166] on span "1,204,502" at bounding box center [169, 167] width 16 height 5
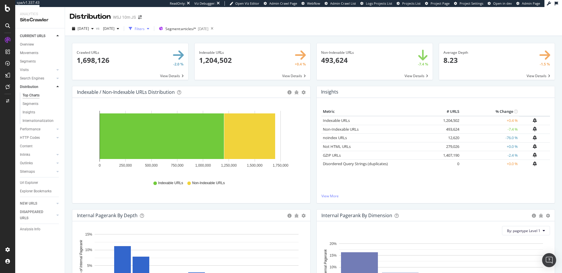
click at [144, 30] on div "Filters" at bounding box center [140, 28] width 10 height 5
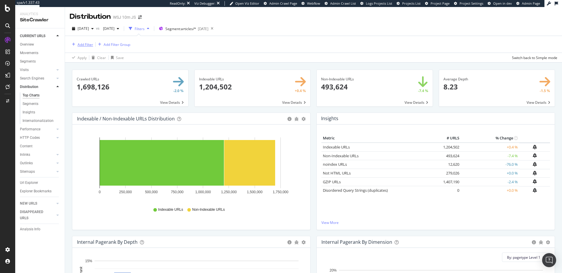
click at [77, 44] on div "button" at bounding box center [74, 45] width 8 height 4
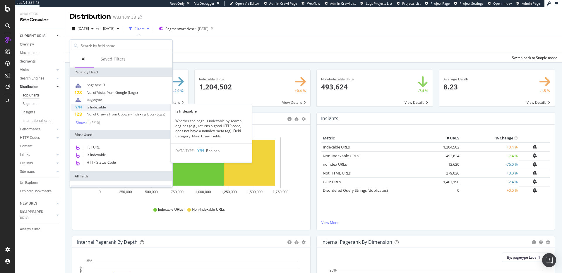
click at [97, 106] on span "Is Indexable" at bounding box center [96, 107] width 19 height 5
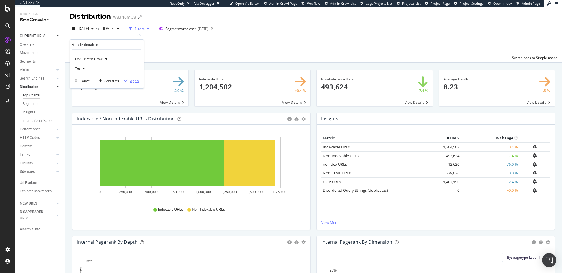
click at [133, 81] on div "Apply" at bounding box center [134, 80] width 9 height 5
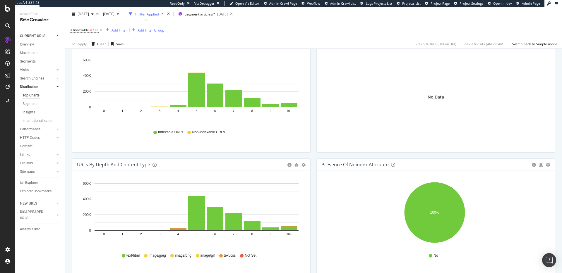
scroll to position [263, 0]
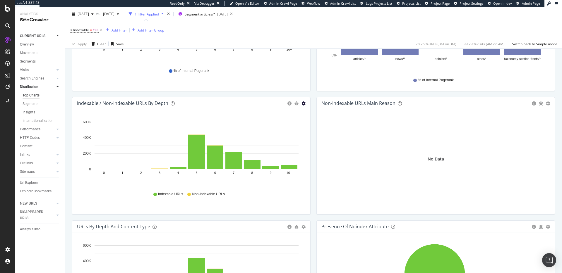
click at [303, 102] on icon "gear" at bounding box center [303, 103] width 4 height 4
click at [280, 136] on span "Table" at bounding box center [283, 137] width 53 height 8
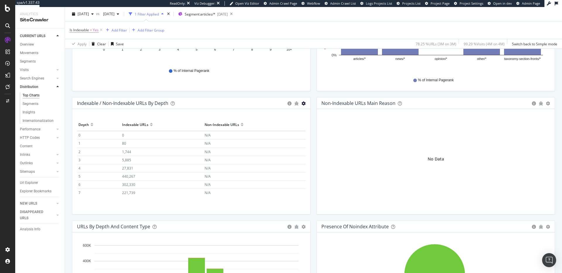
click at [302, 103] on icon "gear" at bounding box center [303, 103] width 4 height 4
click at [186, 119] on th "Indexable URLs" at bounding box center [162, 124] width 82 height 13
click at [302, 103] on icon "gear" at bounding box center [303, 103] width 4 height 4
click at [288, 147] on span "Export as CSV" at bounding box center [283, 148] width 53 height 8
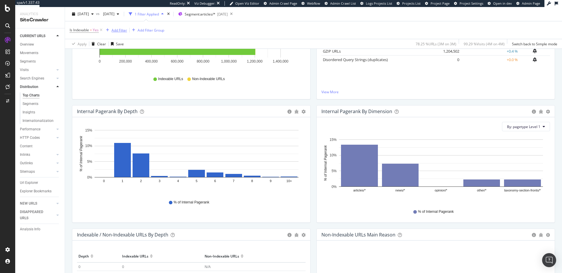
click at [119, 30] on div "Add Filter" at bounding box center [119, 29] width 16 height 5
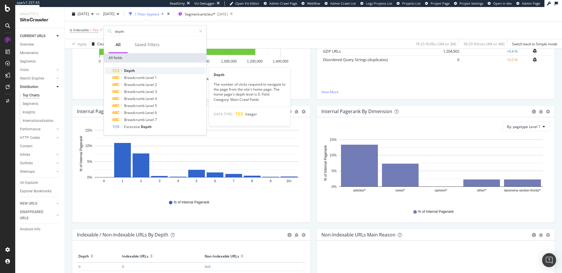
type input "depth"
click at [152, 72] on div "Depth" at bounding box center [158, 70] width 93 height 7
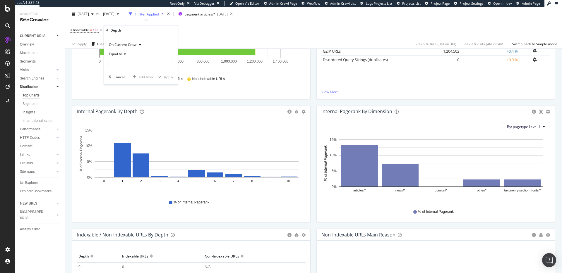
click at [115, 55] on span "Equal to" at bounding box center [115, 53] width 13 height 5
click at [134, 83] on div "Less than" at bounding box center [141, 82] width 63 height 8
click at [132, 67] on input "number" at bounding box center [141, 64] width 64 height 9
type input "6"
click at [170, 76] on div "Apply" at bounding box center [168, 77] width 9 height 5
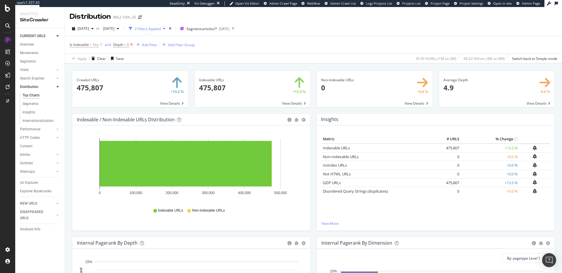
click at [132, 46] on icon at bounding box center [131, 45] width 5 height 6
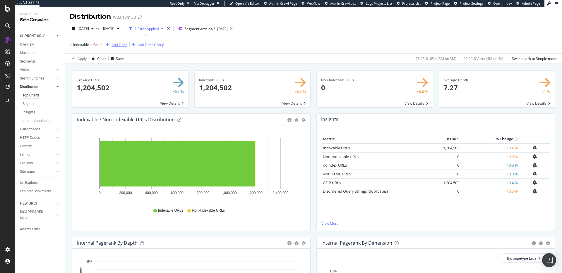
click at [120, 44] on div "Add Filter" at bounding box center [119, 44] width 16 height 5
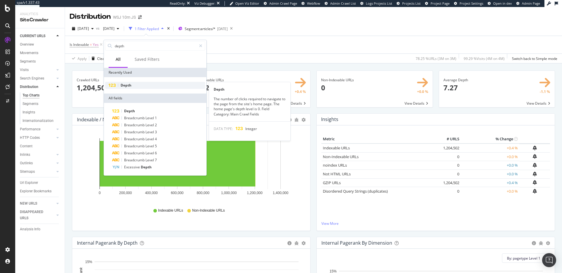
click at [131, 84] on span "Depth" at bounding box center [126, 85] width 11 height 5
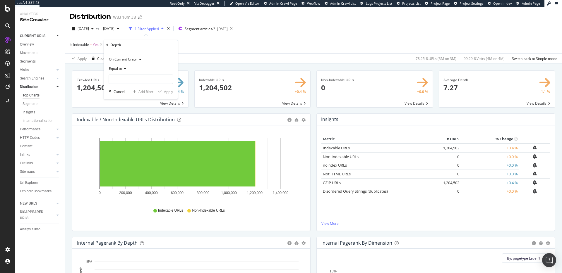
click at [122, 68] on span "Equal to" at bounding box center [115, 68] width 13 height 5
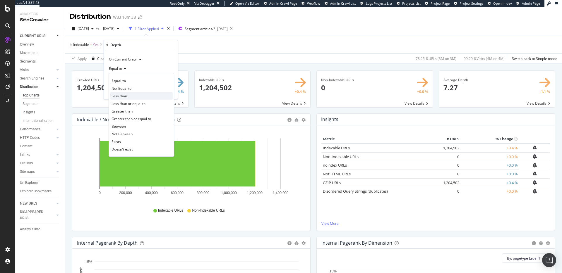
click at [128, 98] on div "Less than" at bounding box center [141, 96] width 63 height 8
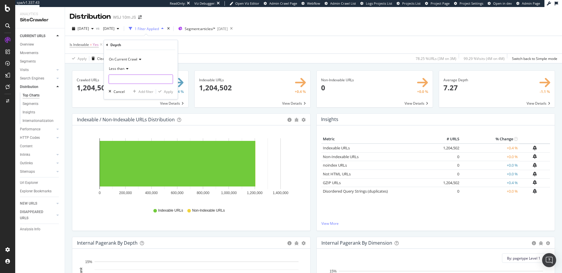
click at [148, 79] on input "number" at bounding box center [141, 79] width 64 height 9
type input "6"
drag, startPoint x: 166, startPoint y: 89, endPoint x: 204, endPoint y: 57, distance: 49.4
click at [166, 89] on div "Apply" at bounding box center [168, 91] width 9 height 5
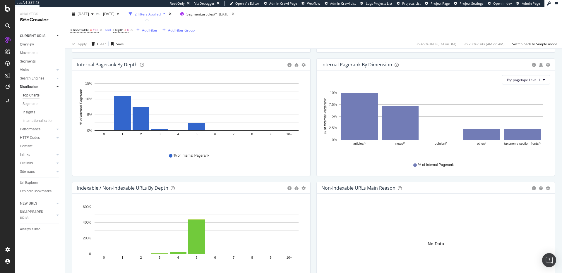
scroll to position [251, 0]
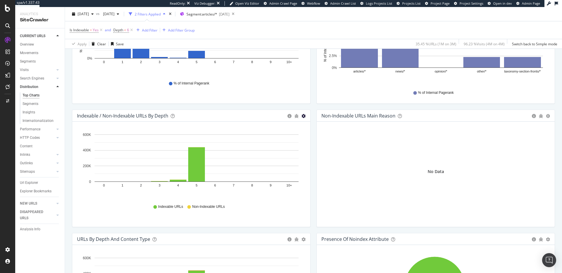
click at [301, 115] on icon "gear" at bounding box center [303, 116] width 4 height 4
click at [290, 138] on span "Bar (by Percentage)" at bounding box center [283, 138] width 53 height 8
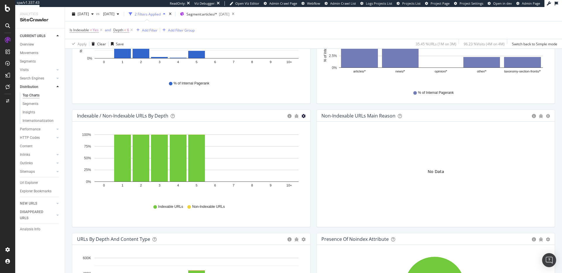
click at [301, 116] on icon "gear" at bounding box center [303, 116] width 4 height 4
click at [287, 147] on span "Table" at bounding box center [283, 149] width 53 height 8
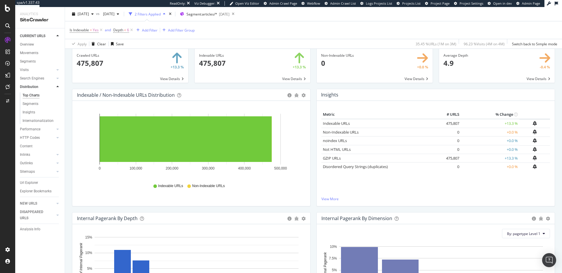
scroll to position [0, 0]
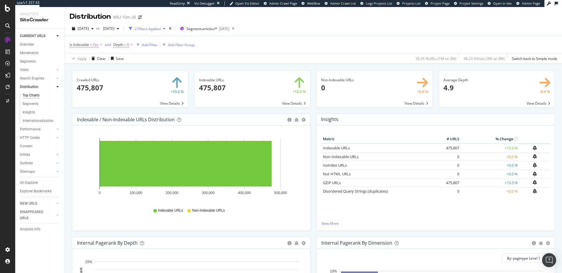
click at [236, 50] on div "Is Indexable = Yes and Depth < 6 Add Filter Add Filter Group" at bounding box center [313, 45] width 487 height 18
click at [133, 44] on icon at bounding box center [131, 45] width 5 height 6
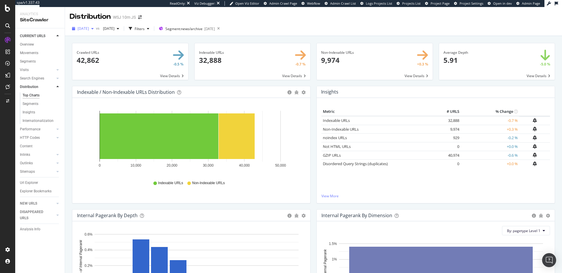
click at [89, 29] on span "[DATE]" at bounding box center [83, 28] width 11 height 5
click at [98, 78] on div "[DATE]" at bounding box center [100, 78] width 45 height 5
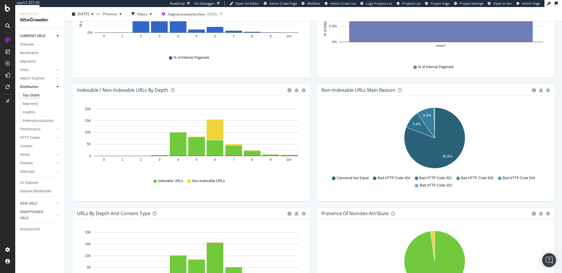
scroll to position [253, 0]
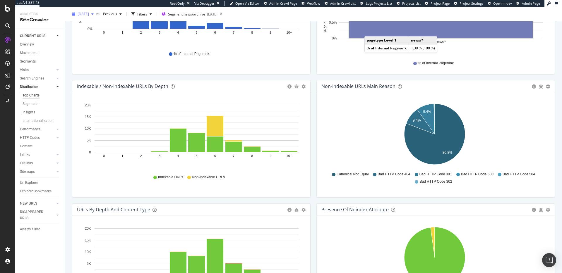
click at [85, 13] on span "[DATE]" at bounding box center [83, 13] width 11 height 5
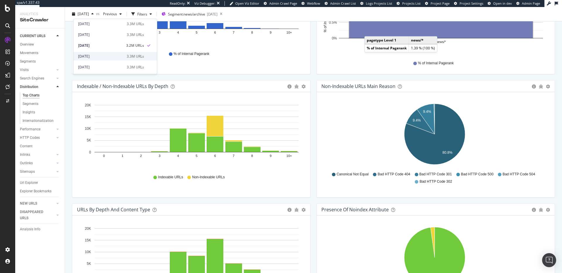
scroll to position [40, 0]
click at [104, 61] on div "[DATE]" at bounding box center [100, 59] width 45 height 5
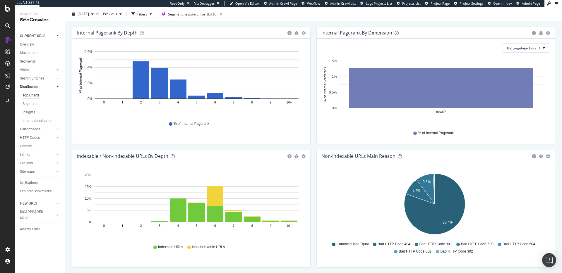
scroll to position [186, 0]
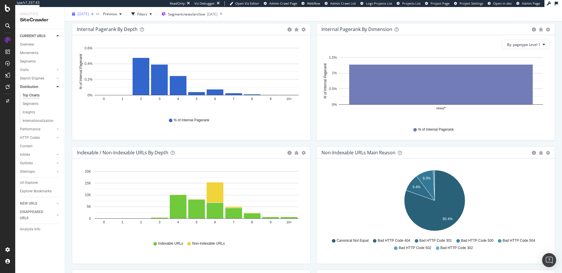
click at [89, 15] on span "[DATE]" at bounding box center [83, 13] width 11 height 5
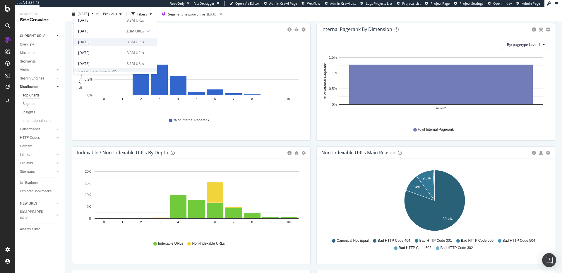
click at [111, 40] on div "[DATE]" at bounding box center [100, 41] width 45 height 5
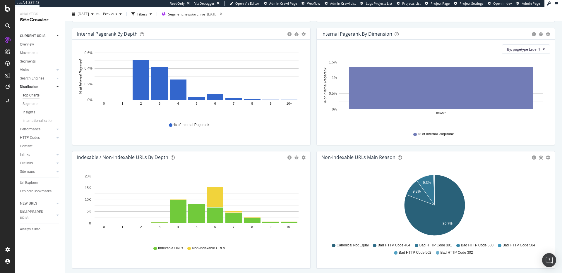
scroll to position [211, 0]
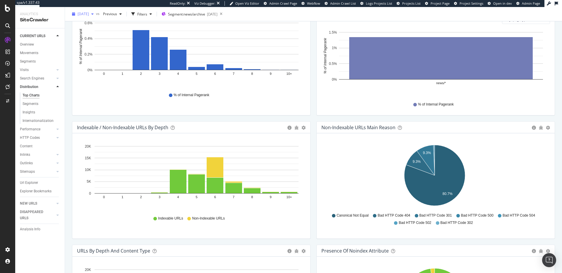
click at [89, 14] on span "[DATE]" at bounding box center [83, 13] width 11 height 5
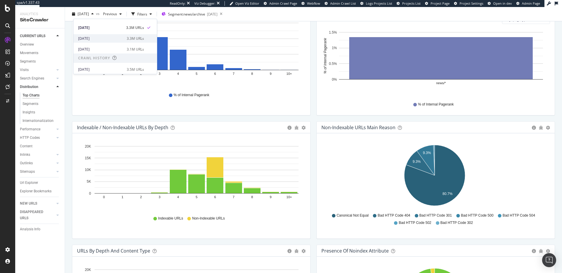
click at [121, 39] on div "[DATE]" at bounding box center [100, 38] width 45 height 5
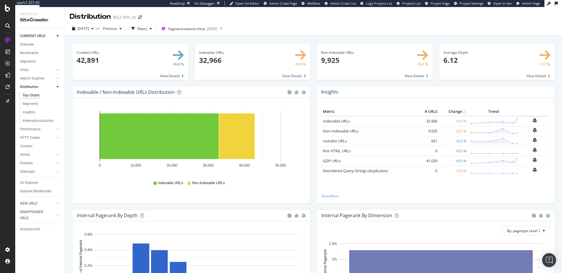
click at [527, 75] on span at bounding box center [497, 61] width 116 height 37
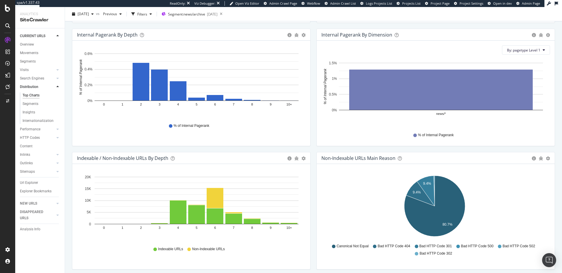
scroll to position [253, 0]
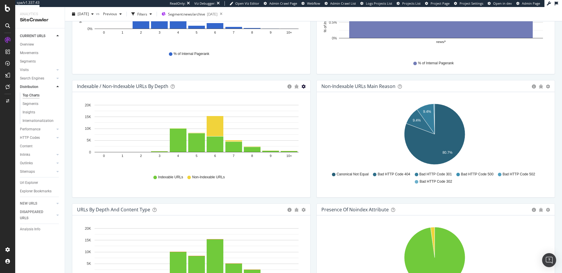
click at [302, 87] on icon "gear" at bounding box center [303, 87] width 4 height 4
click at [289, 116] on span "Table" at bounding box center [283, 120] width 53 height 8
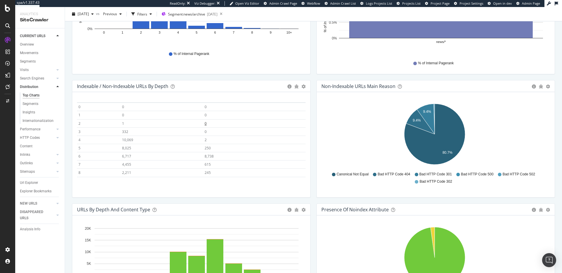
scroll to position [26, 0]
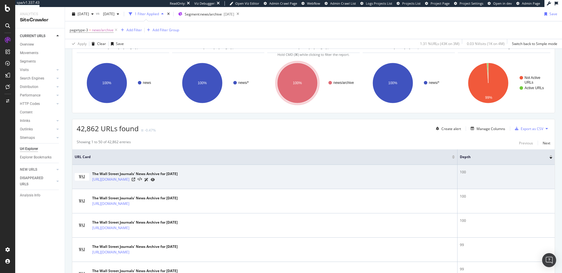
scroll to position [38, 0]
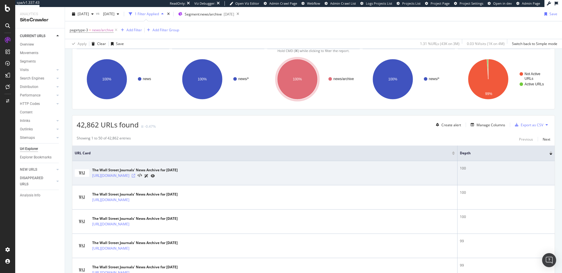
click at [135, 176] on icon at bounding box center [134, 176] width 4 height 4
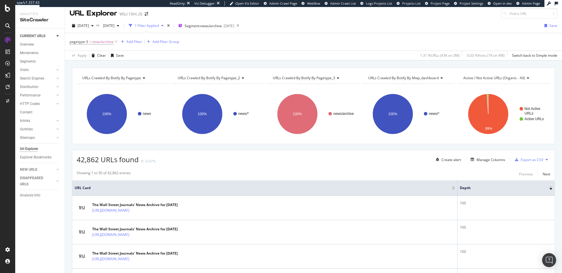
scroll to position [0, 0]
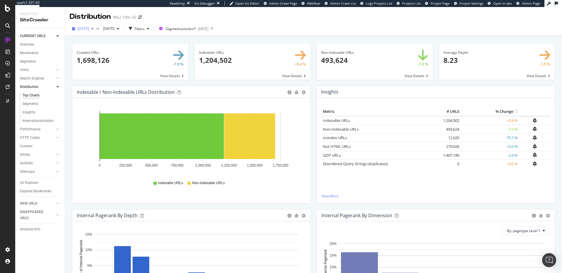
click at [89, 27] on span "[DATE]" at bounding box center [83, 28] width 11 height 5
click at [115, 75] on div "[DATE] 3.3M URLs" at bounding box center [114, 79] width 83 height 8
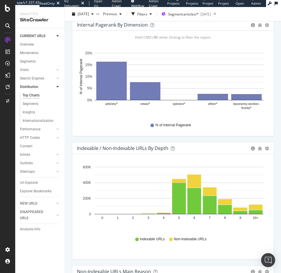
scroll to position [544, 0]
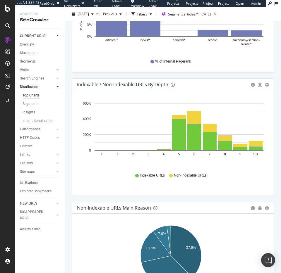
click at [260, 85] on div "Bar (by Value) Bar (by Percentage) Table Export as CSV Add to Custom Report" at bounding box center [260, 85] width 18 height 6
click at [265, 85] on icon "gear" at bounding box center [267, 85] width 4 height 4
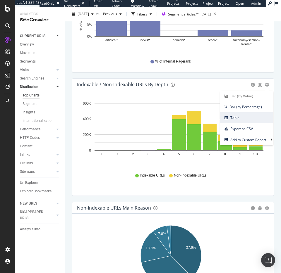
click at [253, 114] on span "Table" at bounding box center [246, 118] width 53 height 8
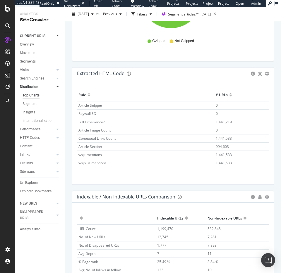
scroll to position [1856, 0]
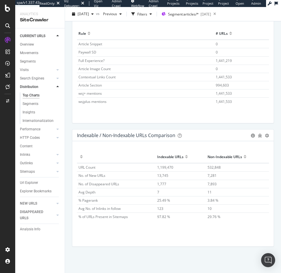
click at [196, 248] on div "Indexable / Non-Indexable URLs Comparison Export as CSV Add to Custom Report Ho…" at bounding box center [173, 190] width 208 height 123
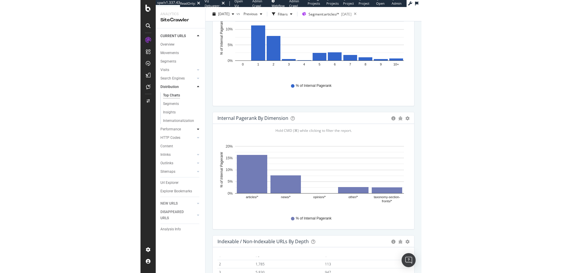
scroll to position [548, 0]
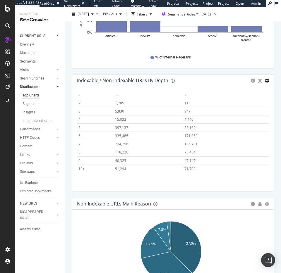
click at [265, 82] on icon "gear" at bounding box center [267, 81] width 4 height 4
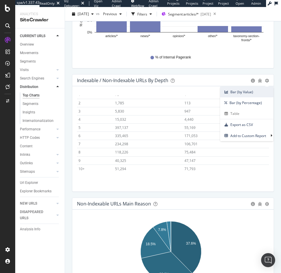
click at [241, 94] on span "Bar (by Value)" at bounding box center [246, 92] width 53 height 8
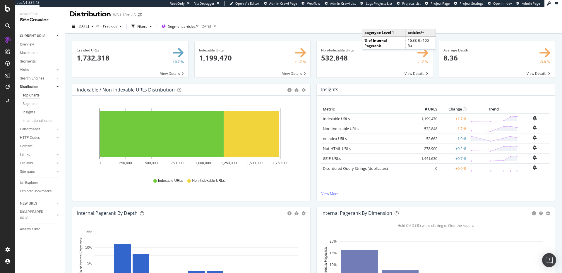
scroll to position [0, 0]
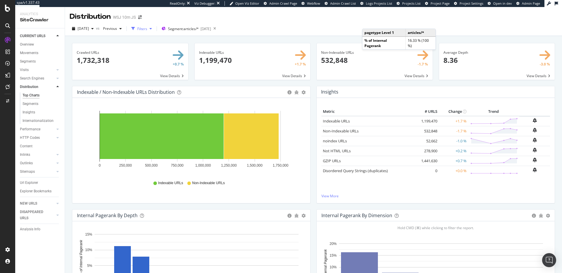
click at [147, 27] on div "Filters" at bounding box center [142, 28] width 10 height 5
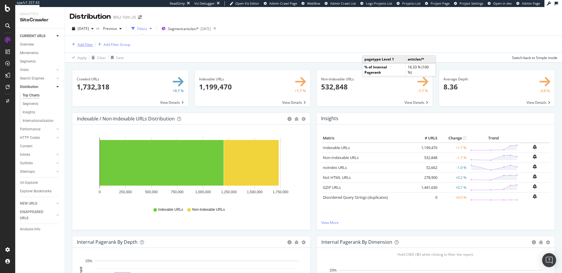
click at [89, 44] on div "Add Filter" at bounding box center [86, 44] width 16 height 5
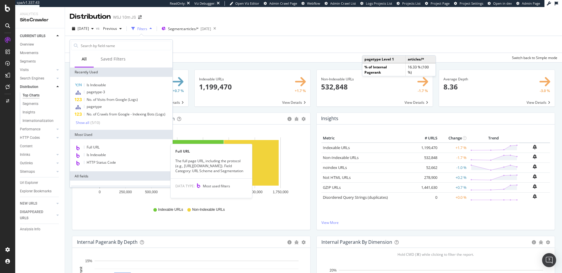
click at [106, 150] on div "Full URL" at bounding box center [121, 148] width 100 height 8
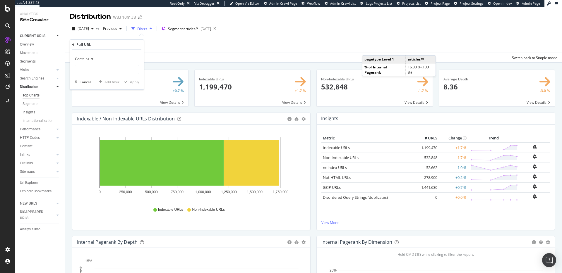
drag, startPoint x: 77, startPoint y: 44, endPoint x: 74, endPoint y: 44, distance: 3.2
click at [77, 44] on div "Full URL" at bounding box center [83, 44] width 15 height 5
click at [74, 44] on icon at bounding box center [73, 45] width 2 height 4
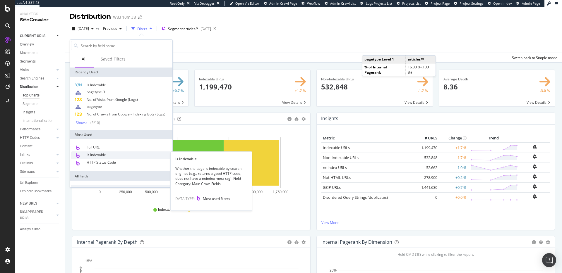
click at [114, 152] on div "Is Indexable" at bounding box center [121, 156] width 100 height 8
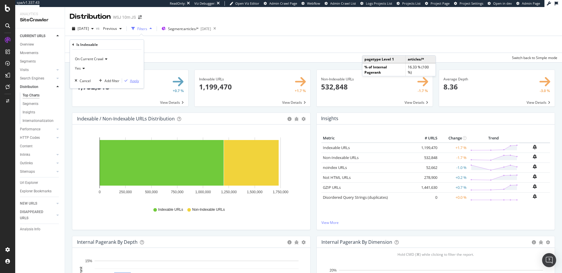
click at [137, 79] on div "Apply" at bounding box center [134, 80] width 9 height 5
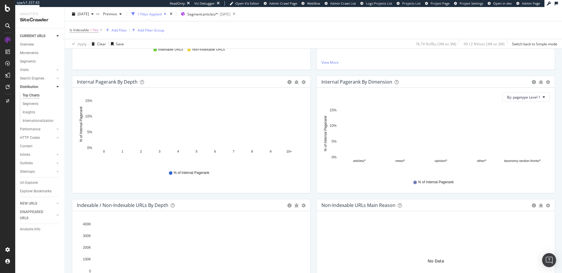
scroll to position [263, 0]
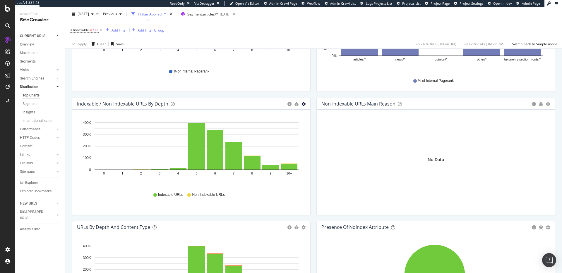
click at [302, 102] on icon "gear" at bounding box center [303, 104] width 4 height 4
click at [285, 135] on span "Table" at bounding box center [283, 137] width 53 height 8
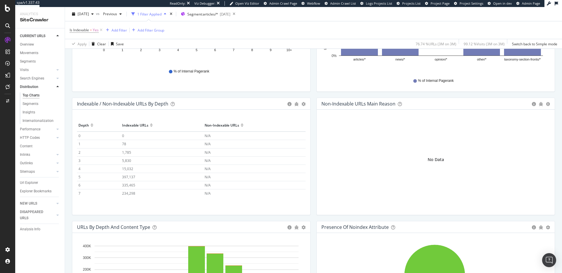
scroll to position [26, 0]
click at [301, 106] on icon "gear" at bounding box center [303, 104] width 4 height 4
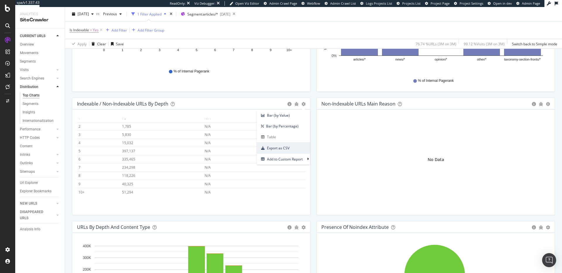
click at [288, 146] on span "Export as CSV" at bounding box center [283, 148] width 53 height 8
click at [302, 104] on icon "gear" at bounding box center [303, 104] width 4 height 4
click at [293, 115] on span "Bar (by Value)" at bounding box center [283, 115] width 53 height 8
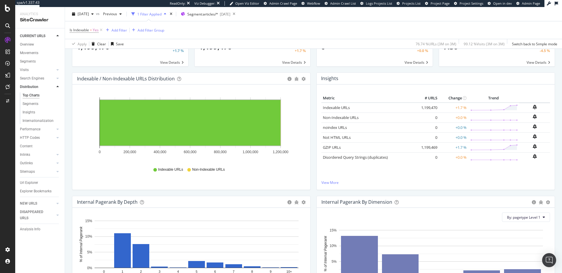
scroll to position [0, 0]
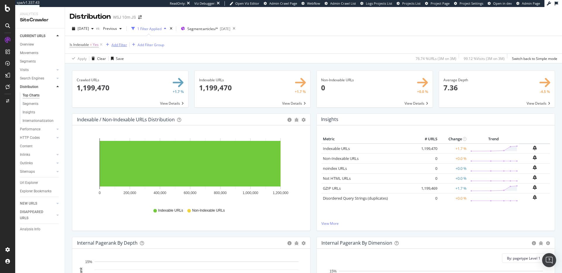
click at [113, 45] on div "Add Filter" at bounding box center [119, 44] width 16 height 5
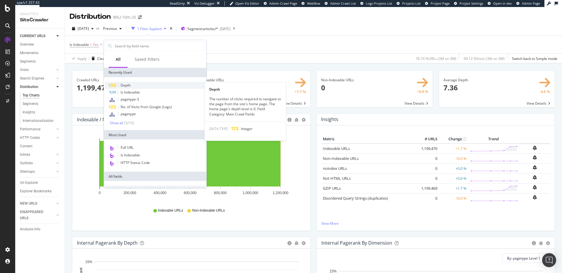
click at [133, 84] on div "Depth" at bounding box center [155, 85] width 100 height 7
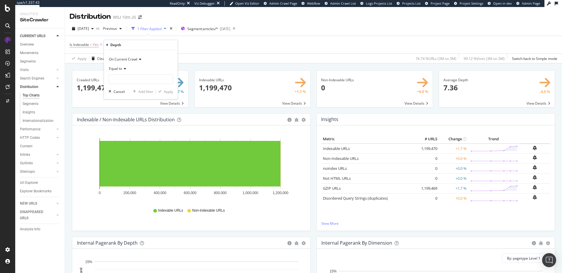
click at [122, 68] on span "Equal to" at bounding box center [115, 68] width 13 height 5
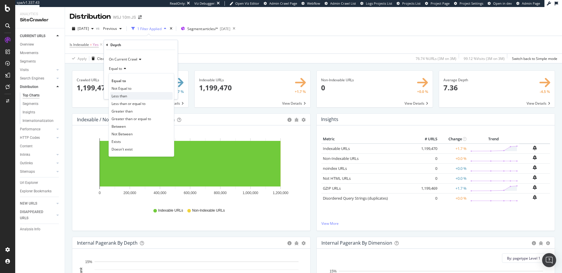
click at [127, 97] on div "Less than" at bounding box center [141, 96] width 63 height 8
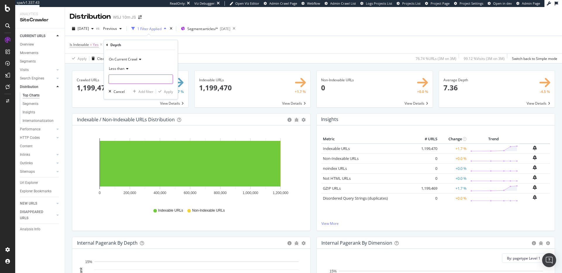
click at [143, 80] on input "number" at bounding box center [141, 79] width 64 height 9
type input "6"
click at [167, 91] on div "Apply" at bounding box center [168, 91] width 9 height 5
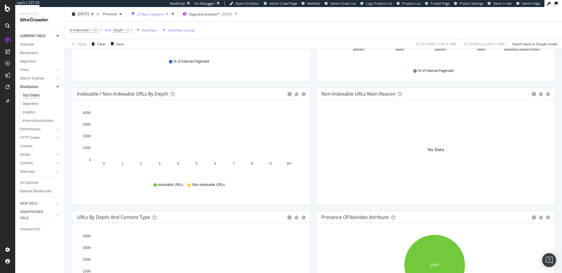
scroll to position [265, 0]
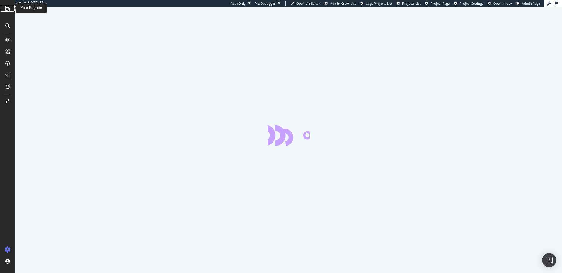
click at [6, 8] on icon at bounding box center [7, 8] width 5 height 7
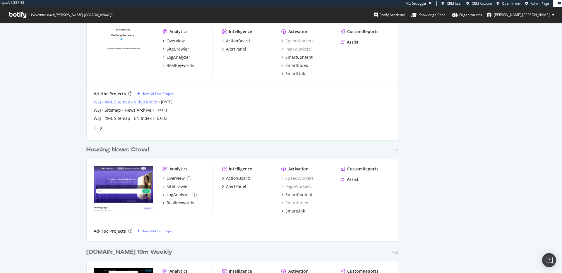
click at [113, 102] on div "WSJ - XML Sitemap - Video Index" at bounding box center [125, 102] width 63 height 6
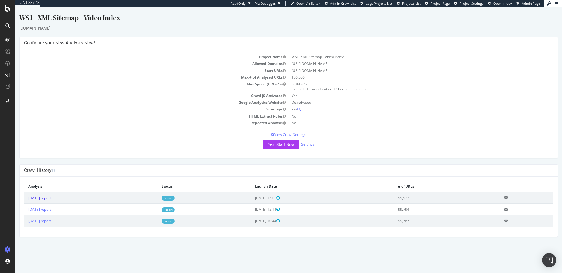
click at [51, 197] on link "[DATE] report" at bounding box center [39, 198] width 23 height 5
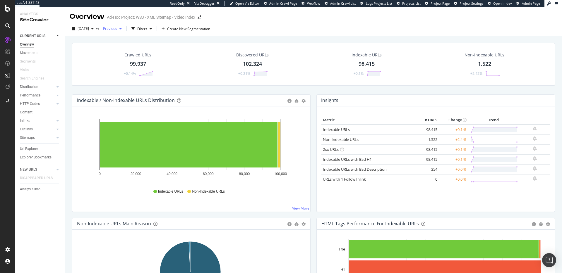
click at [117, 30] on span "Previous" at bounding box center [109, 28] width 16 height 5
click at [117, 29] on span "Previous" at bounding box center [109, 28] width 16 height 5
click at [89, 29] on span "[DATE]" at bounding box center [83, 28] width 11 height 5
click at [343, 141] on link "Non-Indexable URLs" at bounding box center [341, 139] width 36 height 5
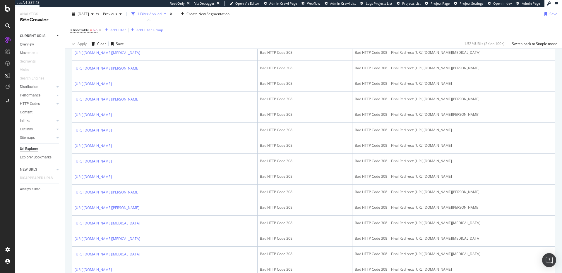
scroll to position [359, 0]
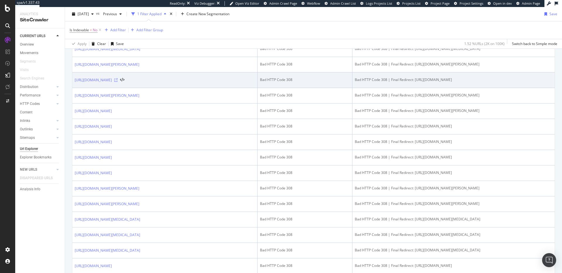
click at [118, 82] on icon at bounding box center [116, 80] width 4 height 4
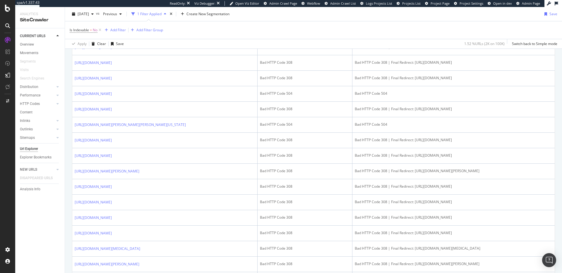
scroll to position [0, 0]
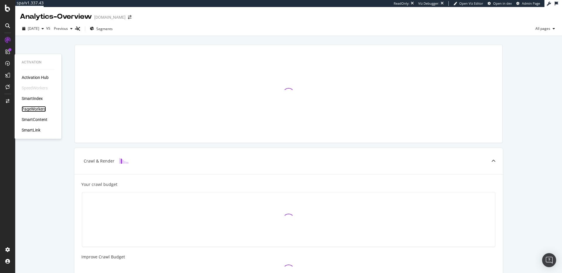
click at [41, 107] on div "PageWorkers" at bounding box center [34, 109] width 24 height 6
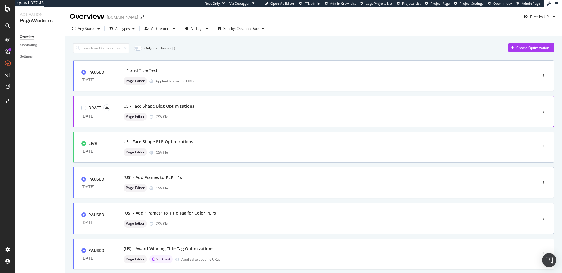
scroll to position [4, 0]
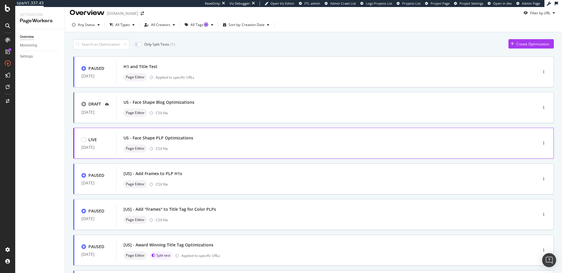
click at [207, 141] on div "US - Face Shape PLP Optimizations" at bounding box center [317, 138] width 389 height 8
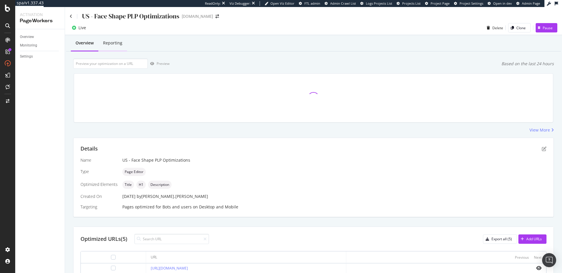
click at [121, 44] on div "Reporting" at bounding box center [112, 43] width 19 height 6
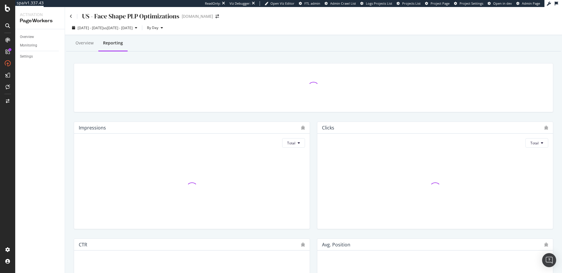
click at [67, 14] on div "US - Face Shape PLP Optimizations [DOMAIN_NAME]" at bounding box center [313, 14] width 497 height 14
click at [70, 15] on icon at bounding box center [71, 16] width 3 height 4
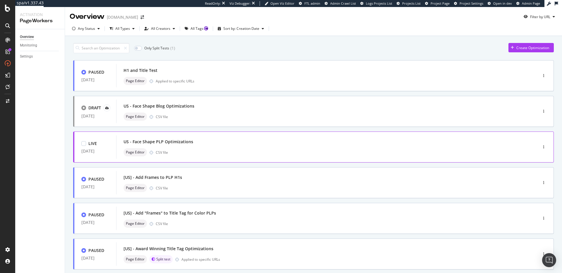
click at [231, 145] on div "US - Face Shape PLP Optimizations" at bounding box center [317, 142] width 389 height 8
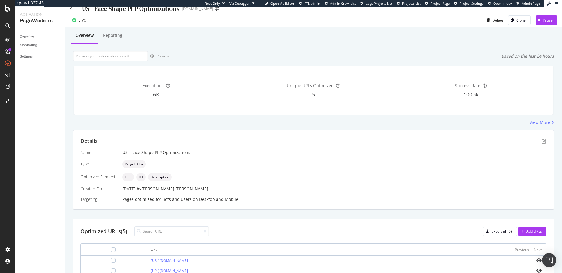
scroll to position [11, 0]
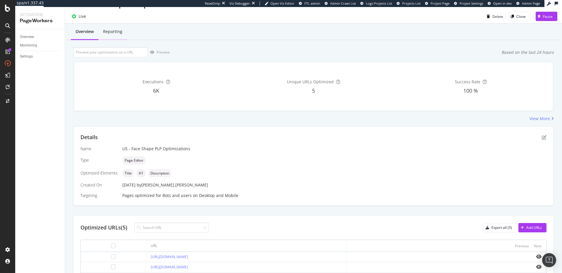
click at [116, 34] on div "Reporting" at bounding box center [112, 32] width 19 height 6
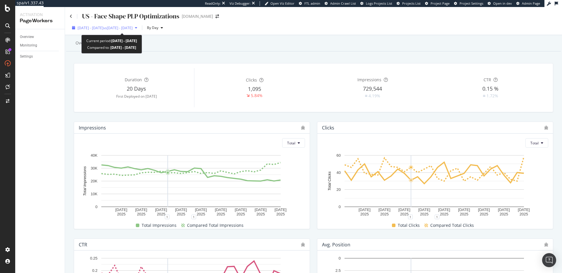
click at [103, 27] on span "[DATE] - [DATE]" at bounding box center [91, 27] width 26 height 5
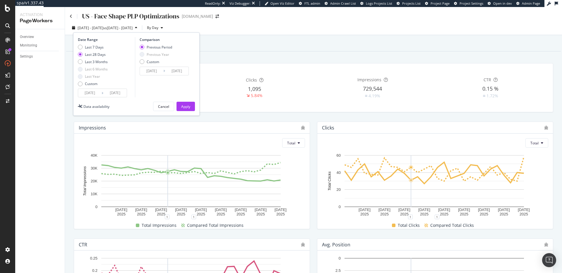
click at [92, 92] on input "[DATE]" at bounding box center [89, 93] width 23 height 8
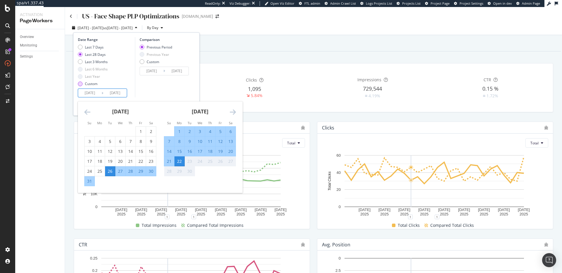
click at [79, 82] on div "Custom" at bounding box center [80, 84] width 5 height 5
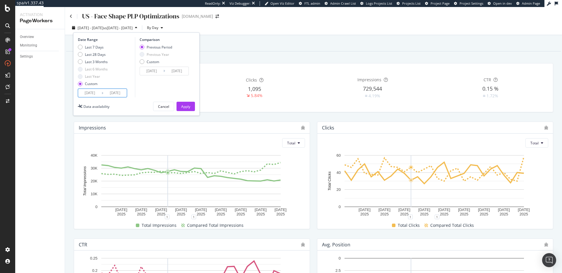
click at [87, 93] on input "[DATE]" at bounding box center [89, 93] width 23 height 8
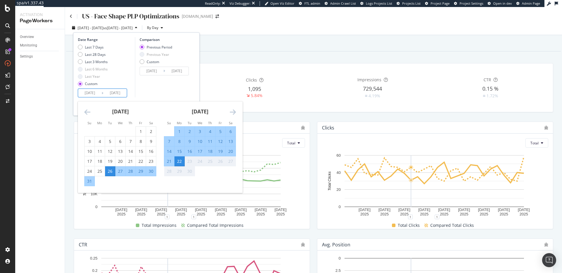
click at [219, 131] on div "5" at bounding box center [220, 132] width 10 height 6
type input "[DATE]"
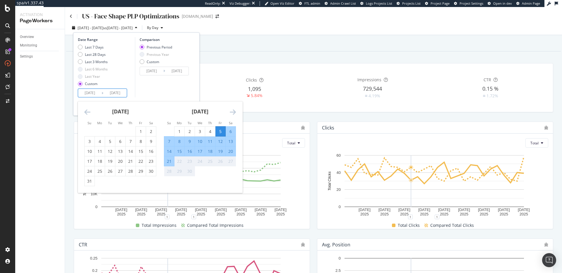
click at [231, 151] on div "20" at bounding box center [231, 152] width 10 height 6
type input "[DATE]"
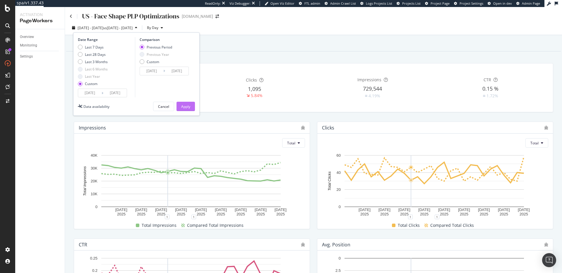
click at [190, 107] on div "Apply" at bounding box center [185, 106] width 9 height 5
